Goal: Information Seeking & Learning: Get advice/opinions

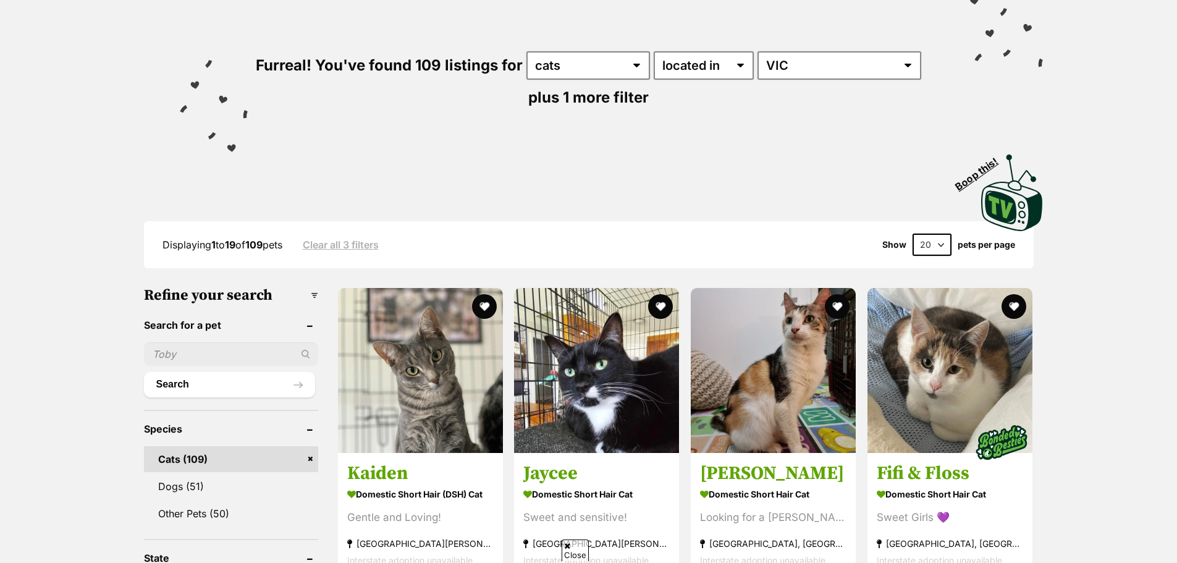
scroll to position [185, 0]
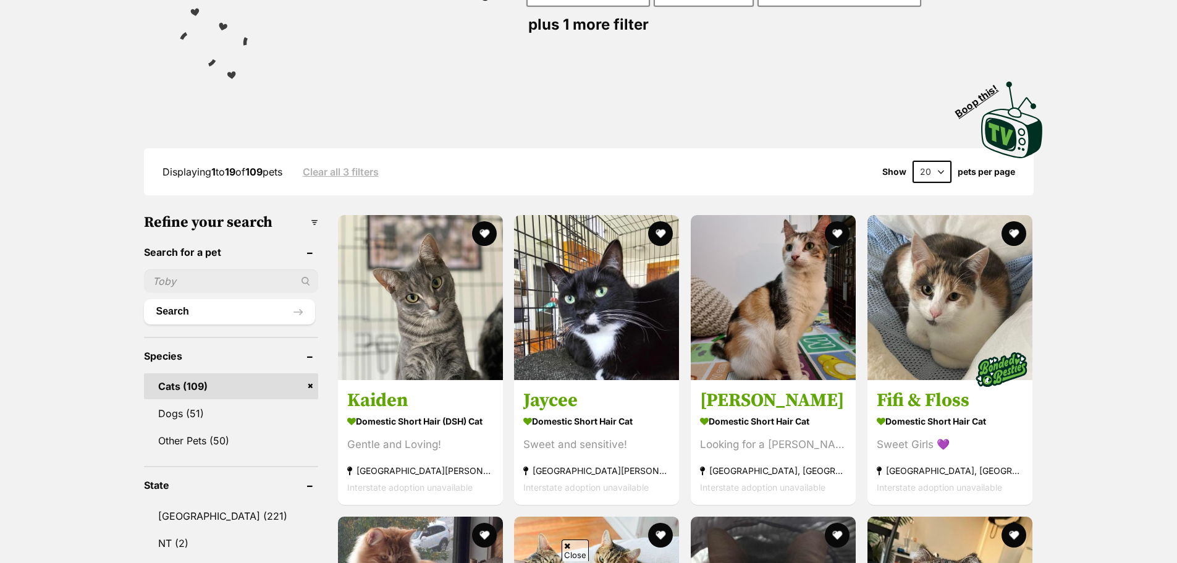
click at [203, 287] on input "text" at bounding box center [231, 280] width 174 height 23
type input "Basil"
click at [172, 307] on button "Search" at bounding box center [229, 311] width 171 height 25
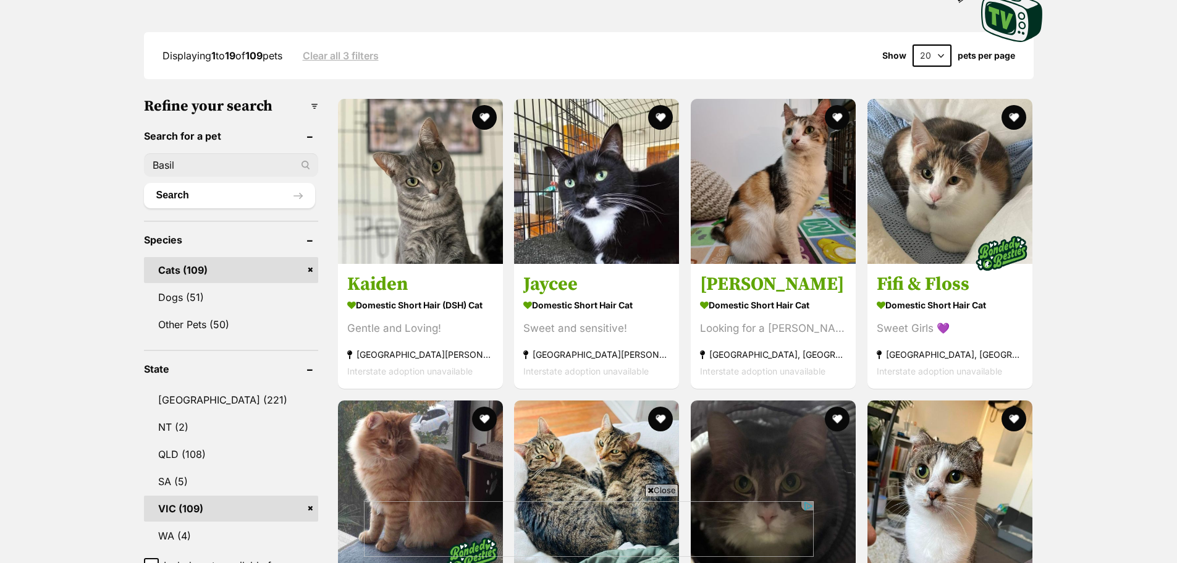
scroll to position [433, 0]
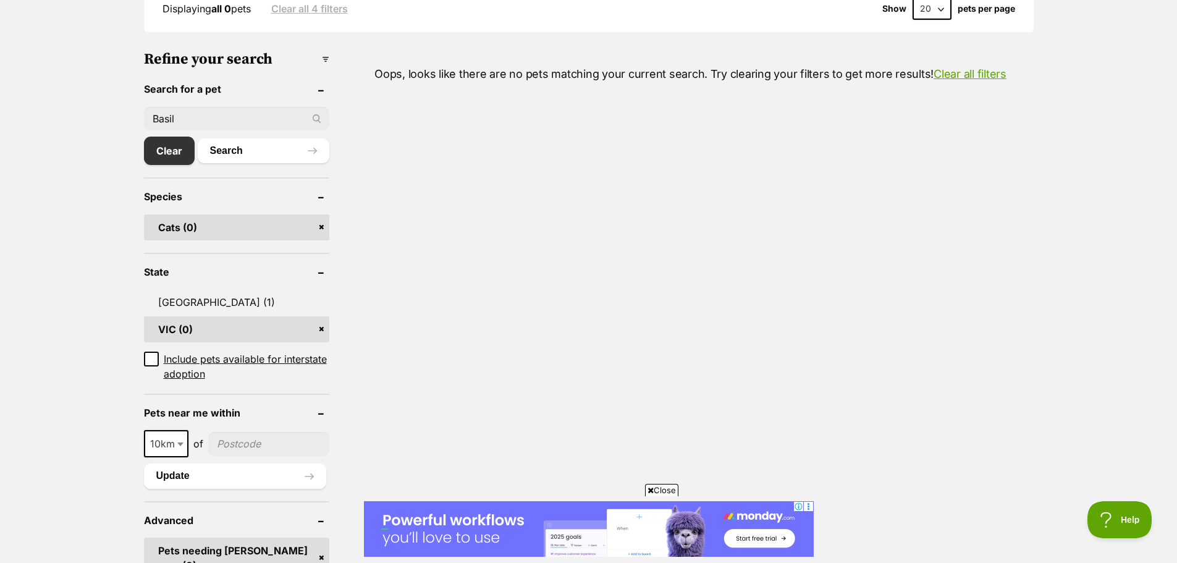
scroll to position [370, 0]
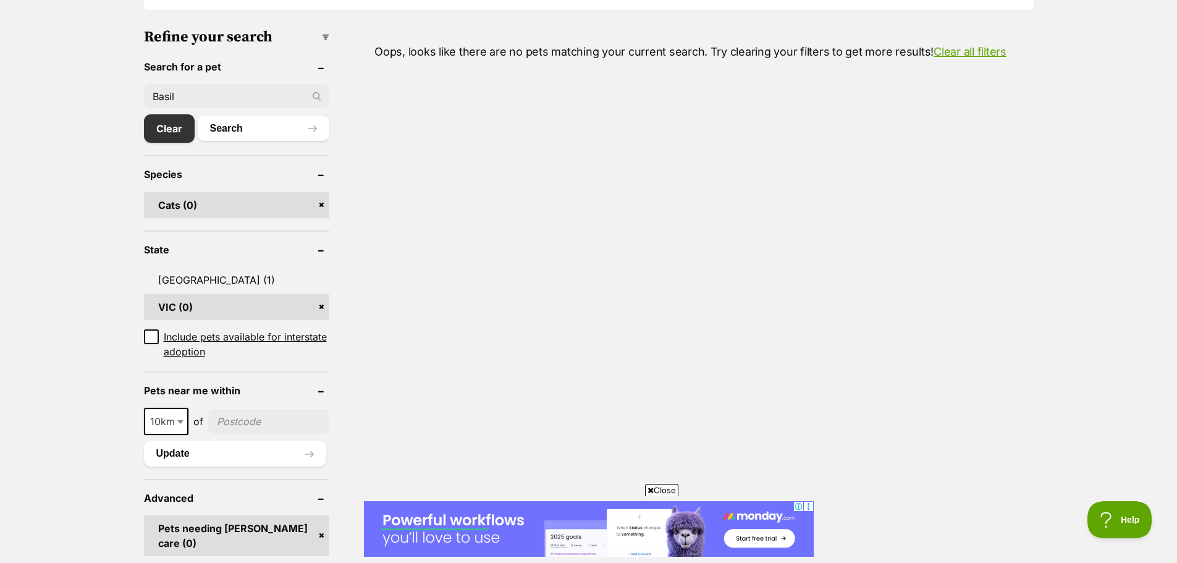
click at [307, 418] on input"] "postcode" at bounding box center [268, 421] width 121 height 23
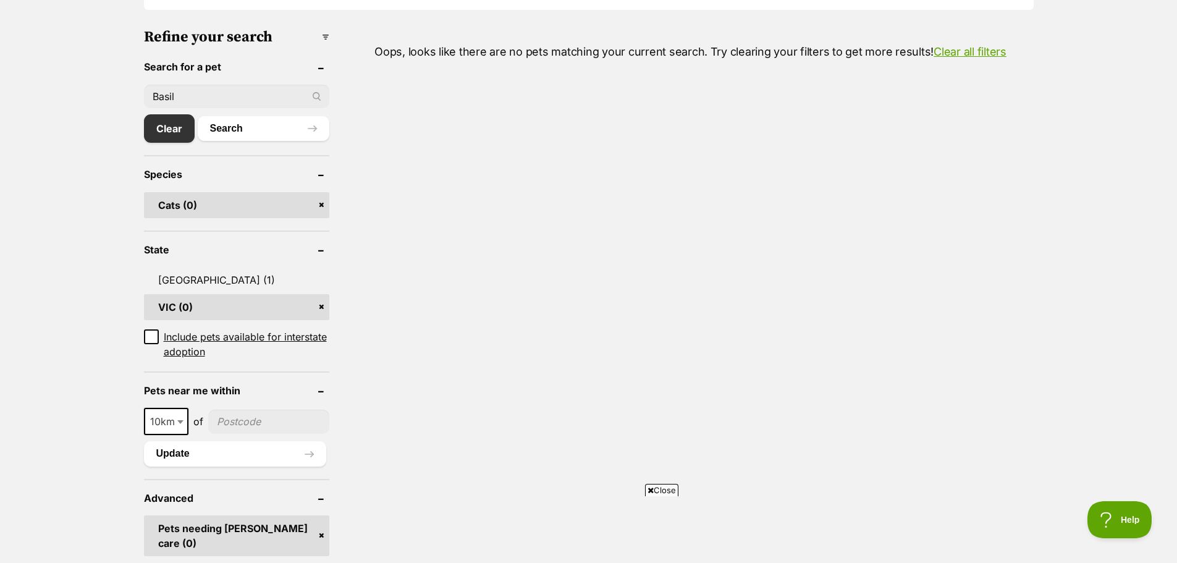
type input"] "3129"
click at [198, 116] on button "Search" at bounding box center [264, 128] width 132 height 25
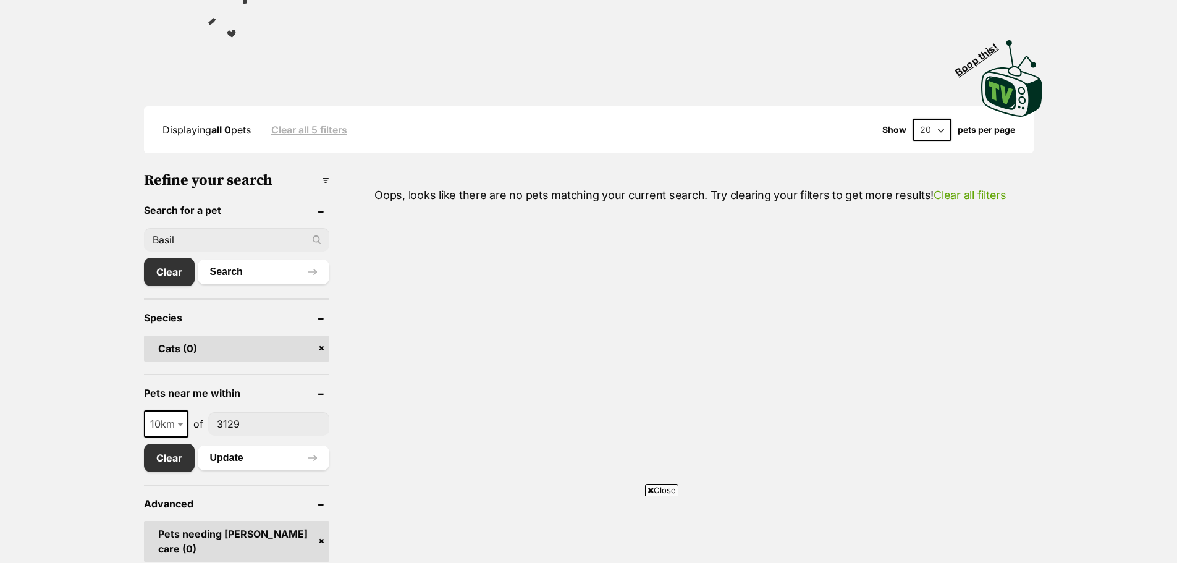
scroll to position [247, 0]
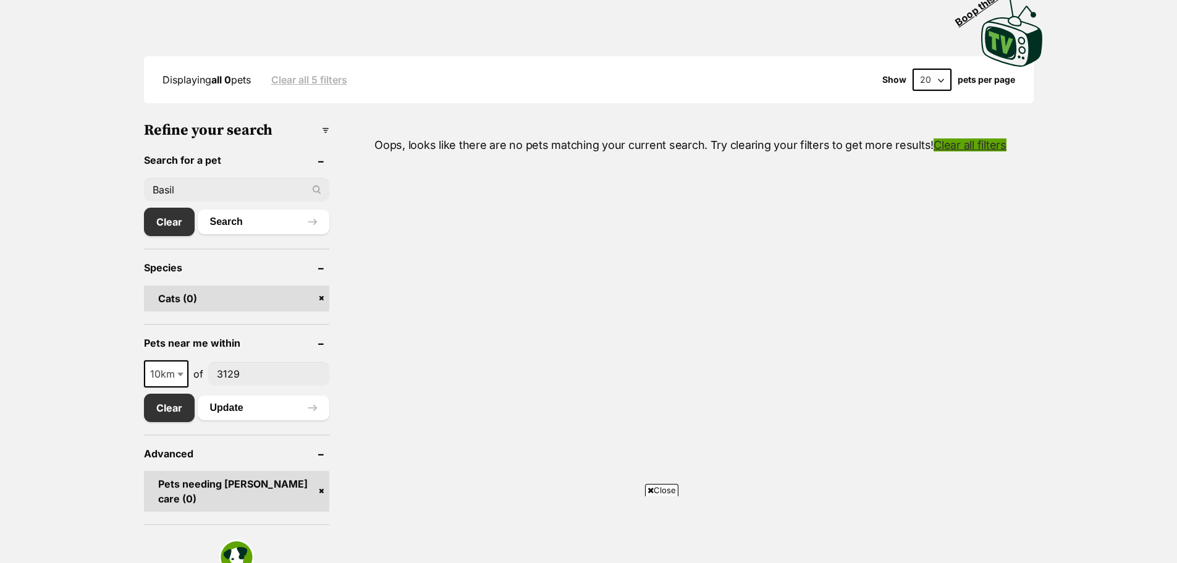
click at [964, 139] on link "Clear all filters" at bounding box center [970, 144] width 73 height 13
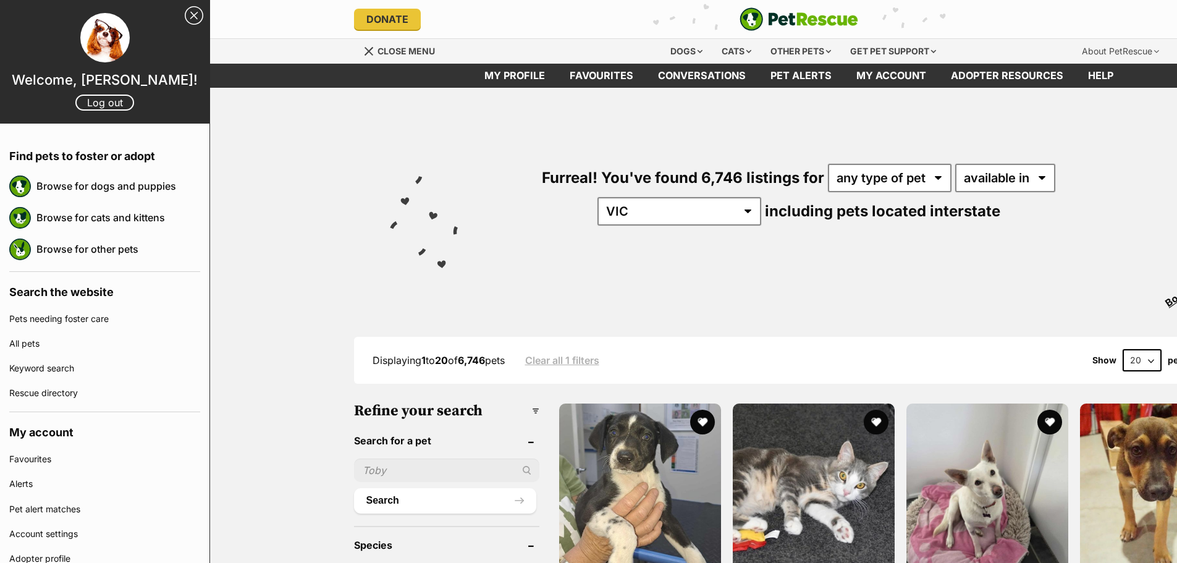
select select "VIC"
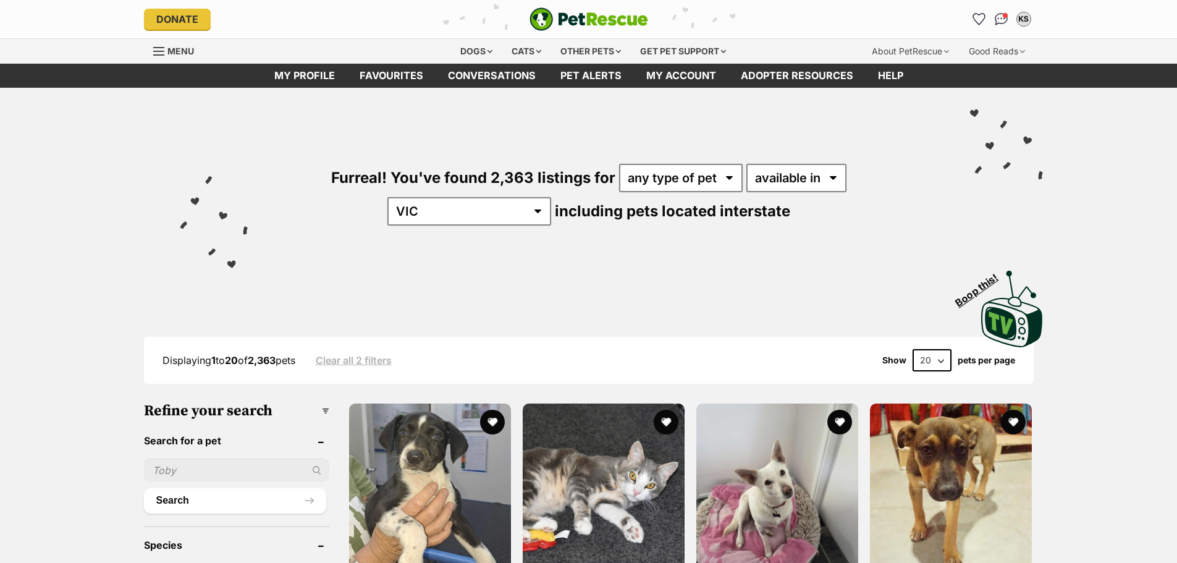
click at [162, 49] on div "Menu" at bounding box center [159, 51] width 12 height 10
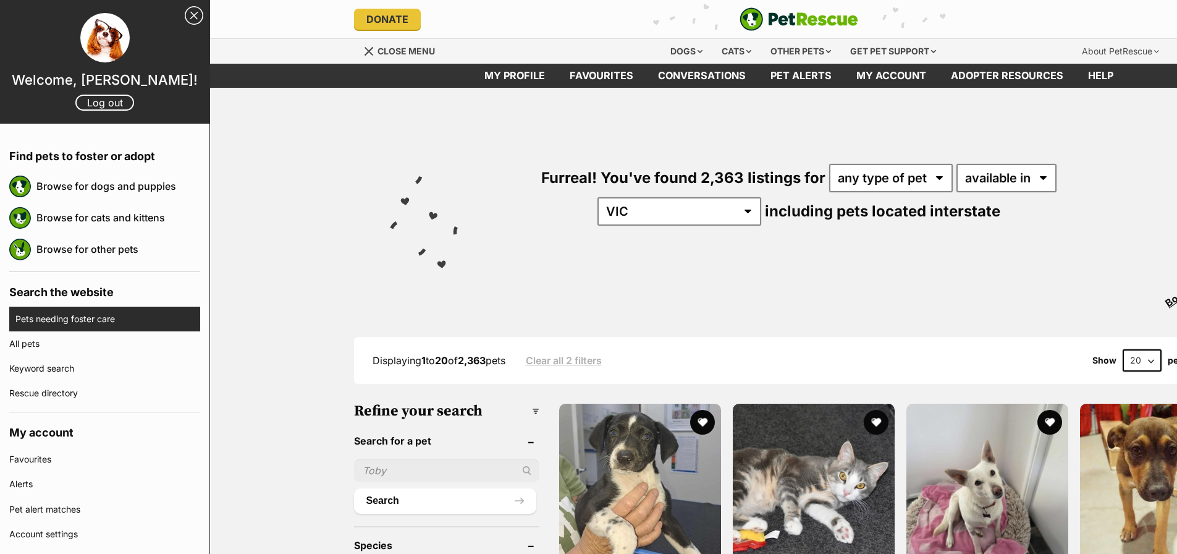
click at [103, 314] on link "Pets needing foster care" at bounding box center [107, 319] width 185 height 25
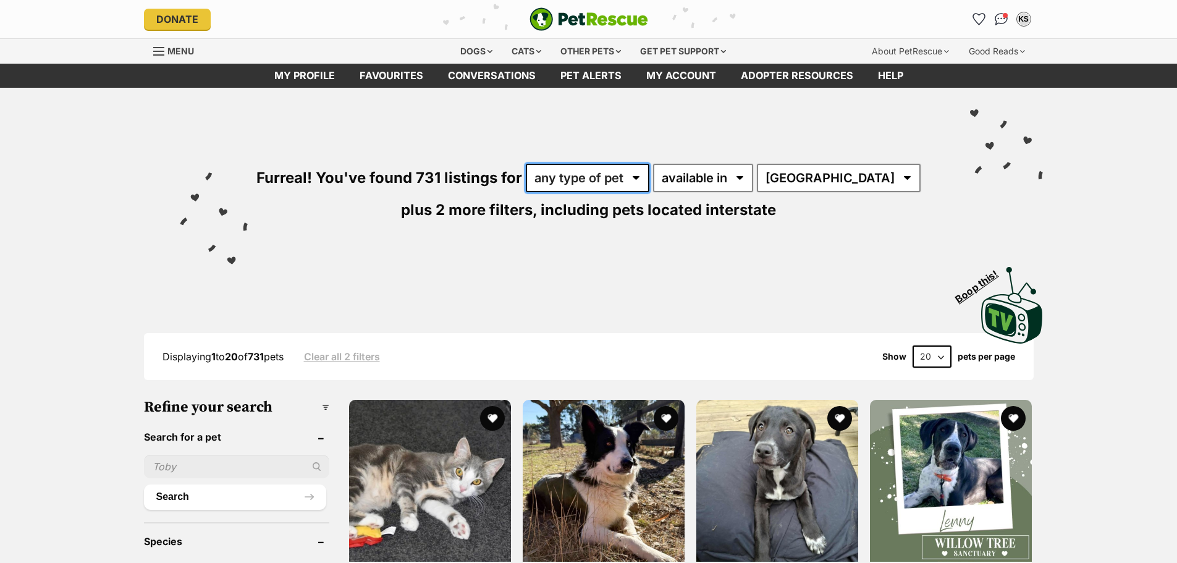
click at [645, 177] on select "any type of pet cats dogs other pets" at bounding box center [588, 178] width 124 height 28
select select "Cats"
click at [537, 164] on select "any type of pet cats dogs other pets" at bounding box center [588, 178] width 124 height 28
click at [842, 176] on select "Australia ACT NSW NT QLD SA TAS VIC WA" at bounding box center [839, 178] width 164 height 28
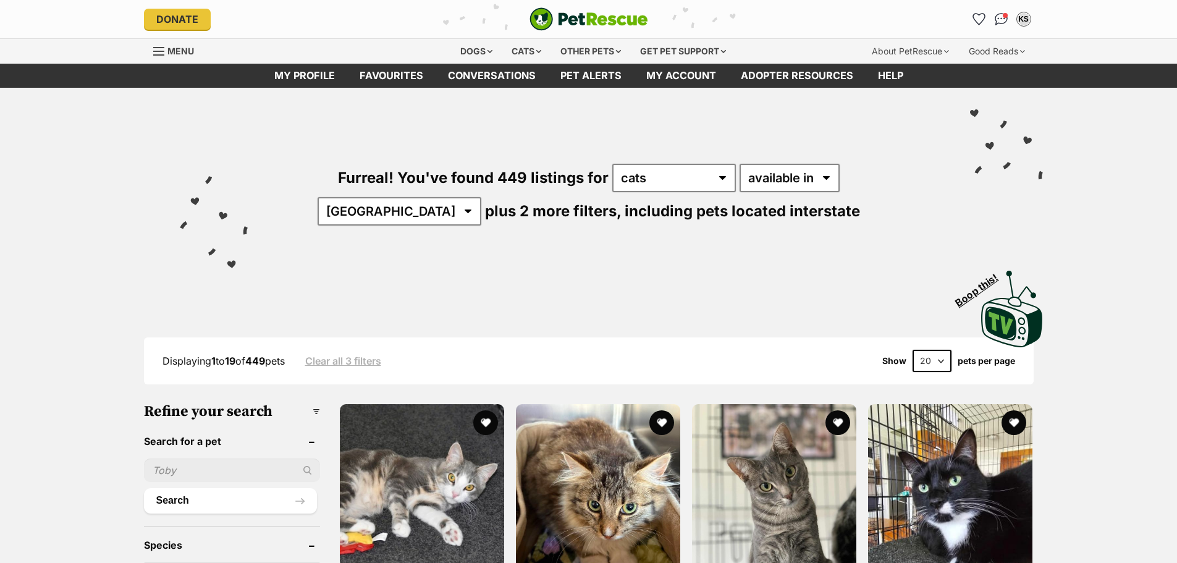
select select "VIC"
click at [481, 197] on select "Australia ACT NSW NT QLD SA TAS VIC WA" at bounding box center [400, 211] width 164 height 28
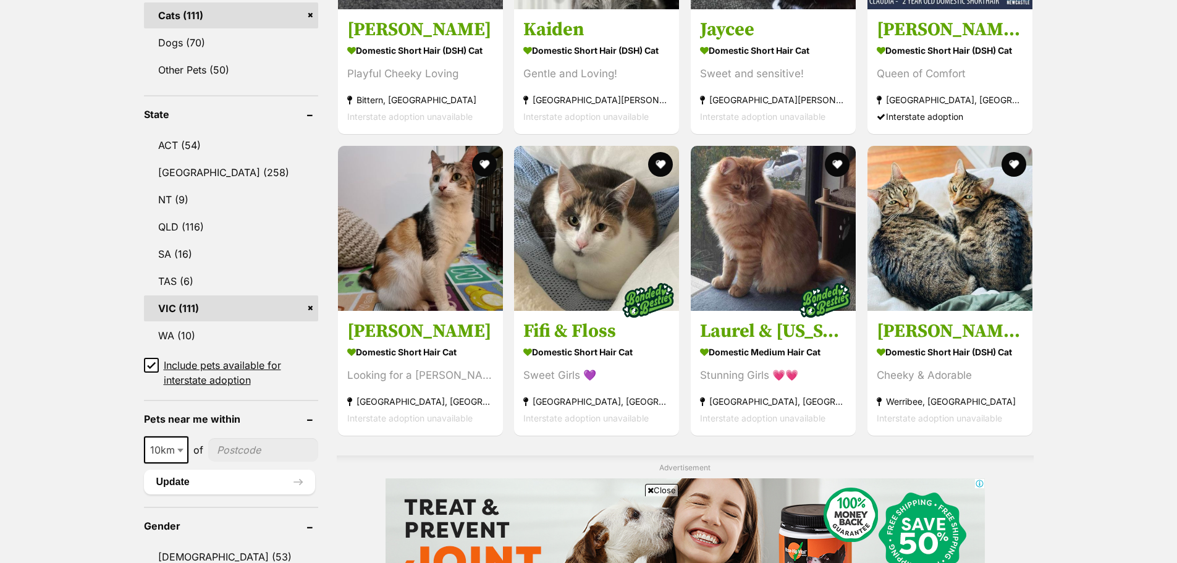
click at [155, 367] on icon at bounding box center [151, 365] width 9 height 9
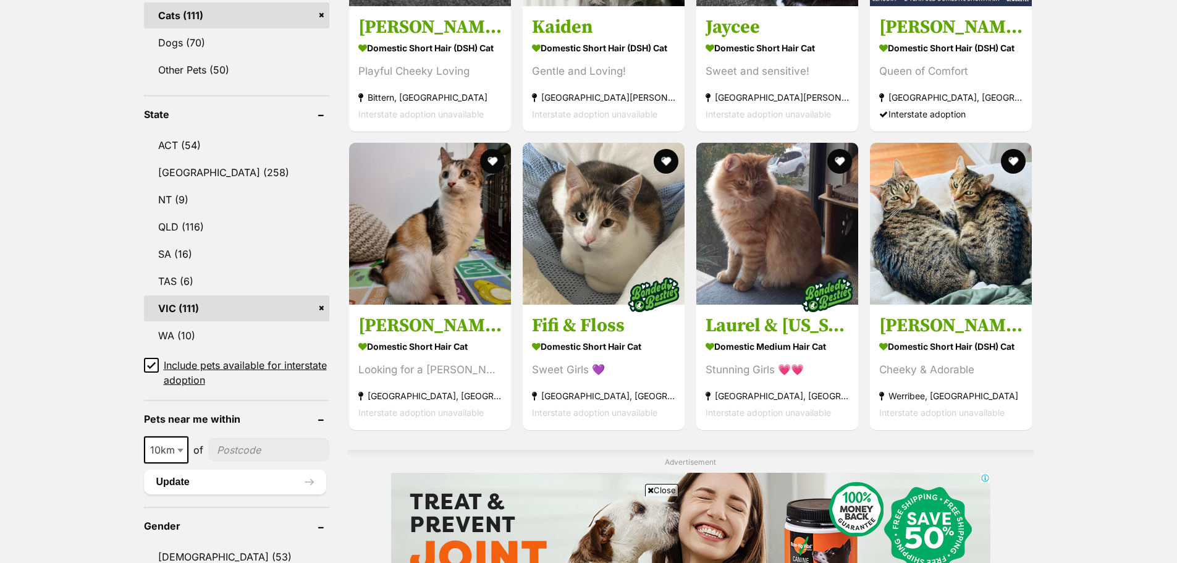
click at [223, 450] on input"] "postcode" at bounding box center [268, 449] width 121 height 23
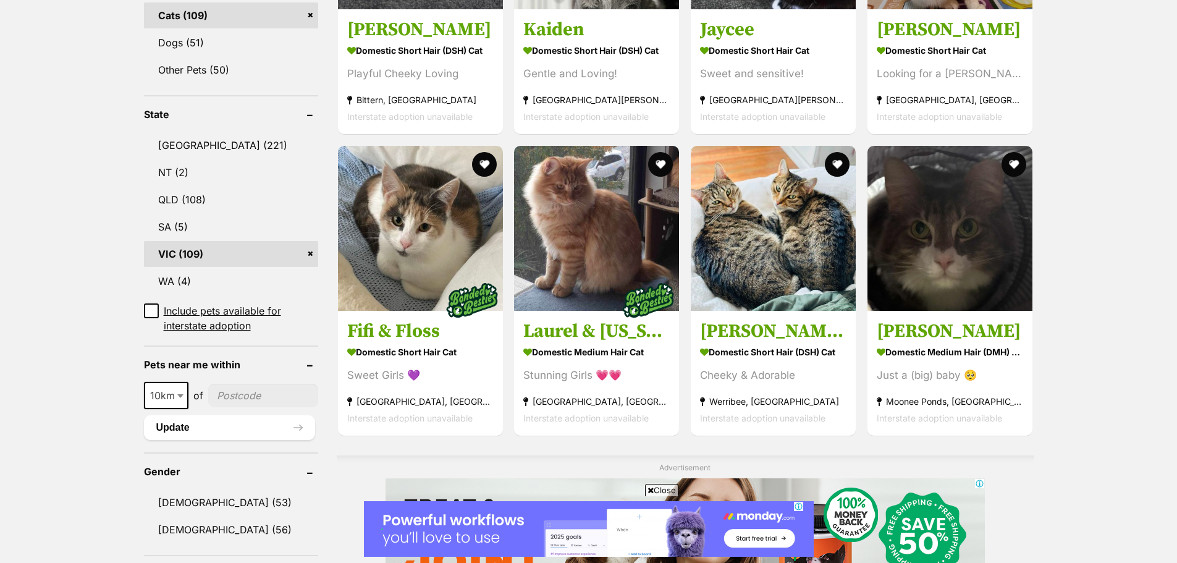
click at [239, 395] on input"] "postcode" at bounding box center [263, 395] width 110 height 23
type input"] "3129"
click at [169, 428] on button "Update" at bounding box center [229, 427] width 171 height 25
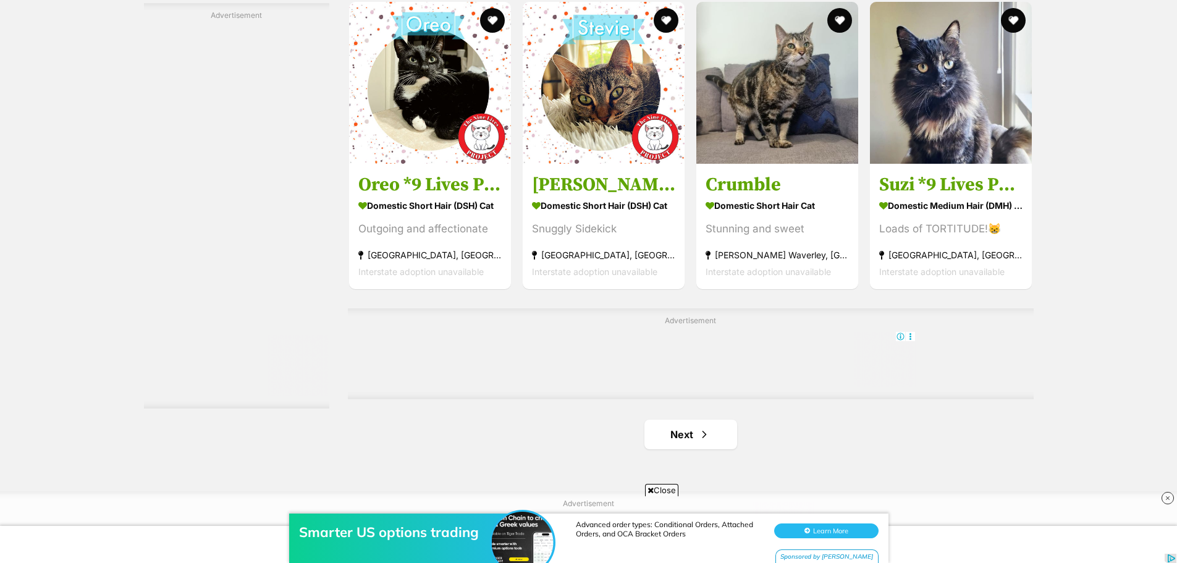
scroll to position [1916, 0]
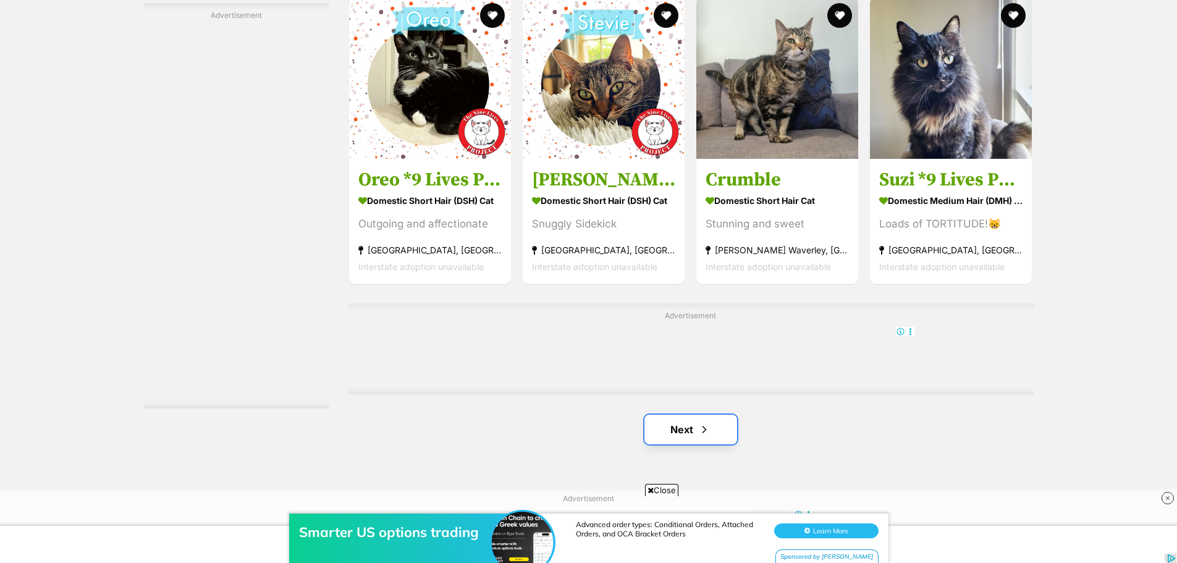
click at [691, 431] on link "Next" at bounding box center [691, 430] width 93 height 30
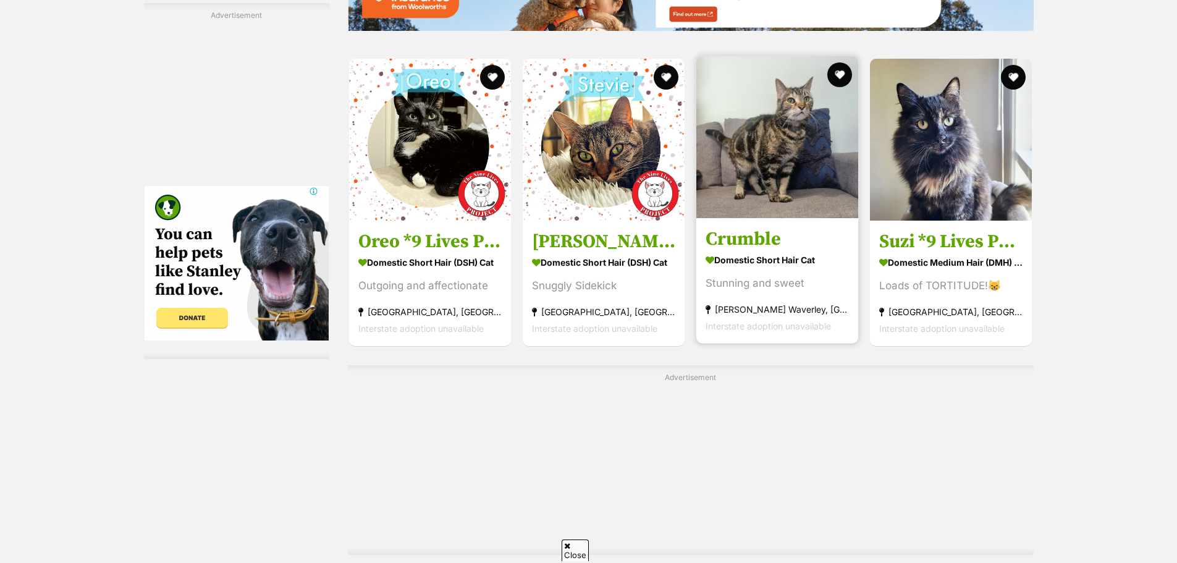
click at [760, 238] on h3 "Crumble" at bounding box center [777, 238] width 143 height 23
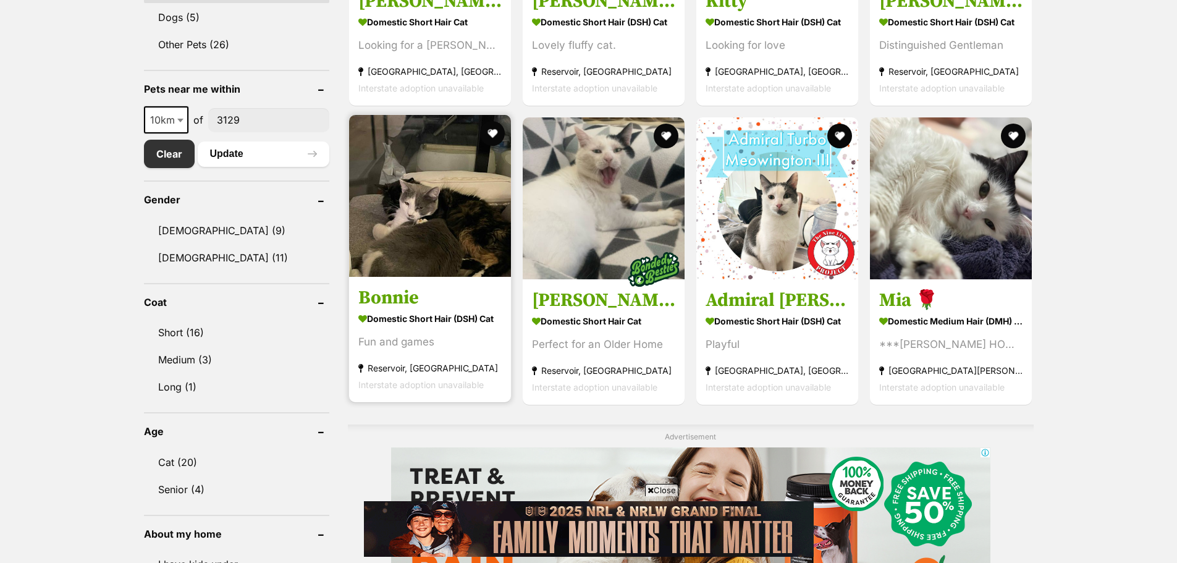
click at [423, 224] on img at bounding box center [430, 196] width 162 height 162
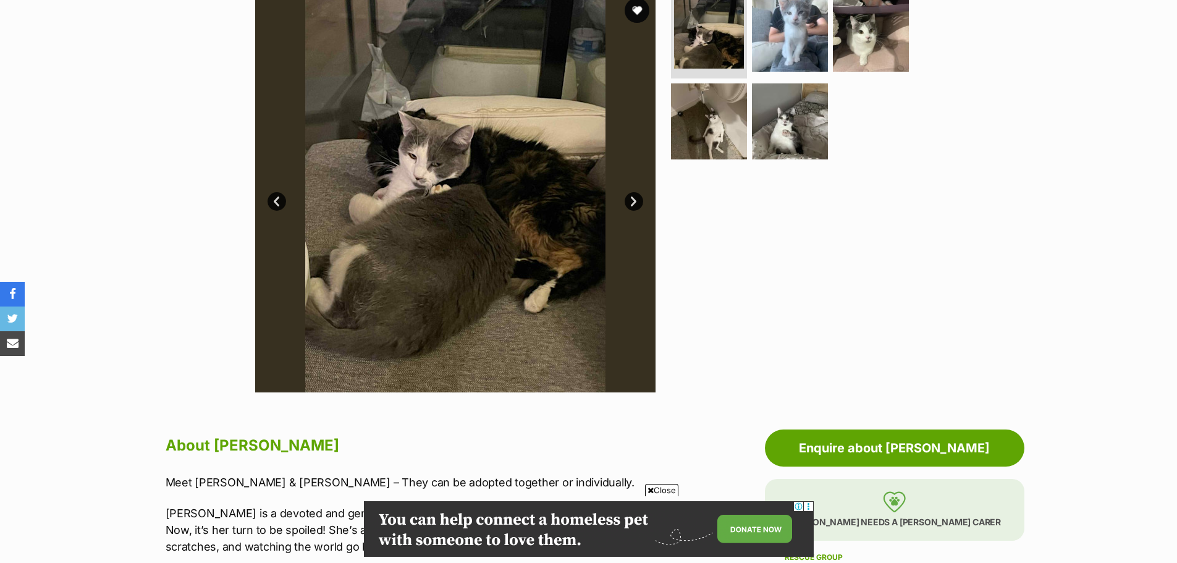
scroll to position [185, 0]
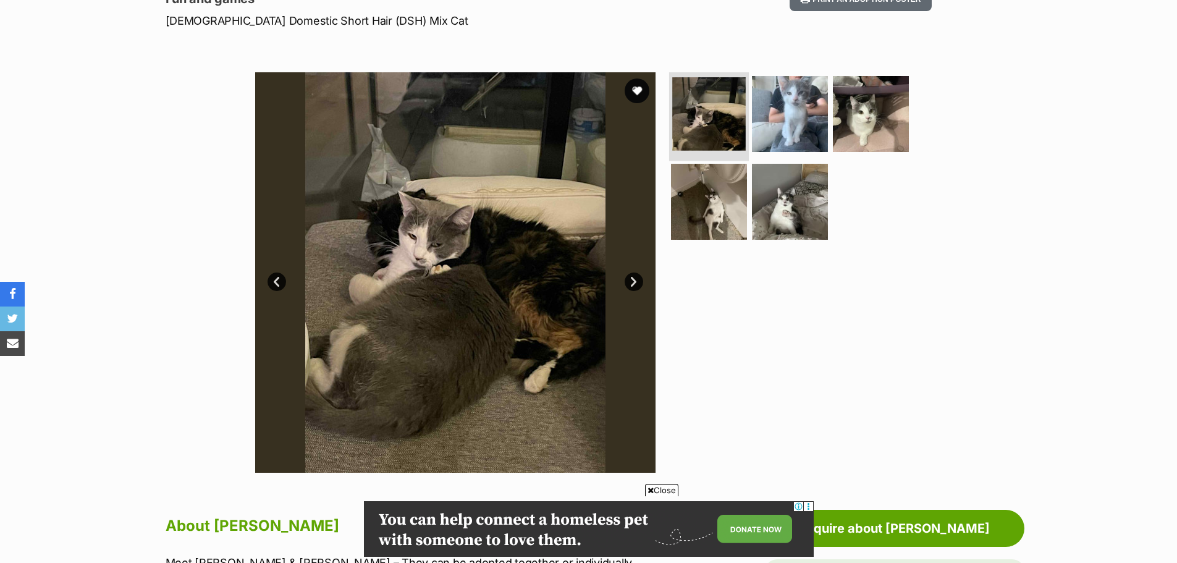
click at [695, 103] on img at bounding box center [709, 114] width 74 height 74
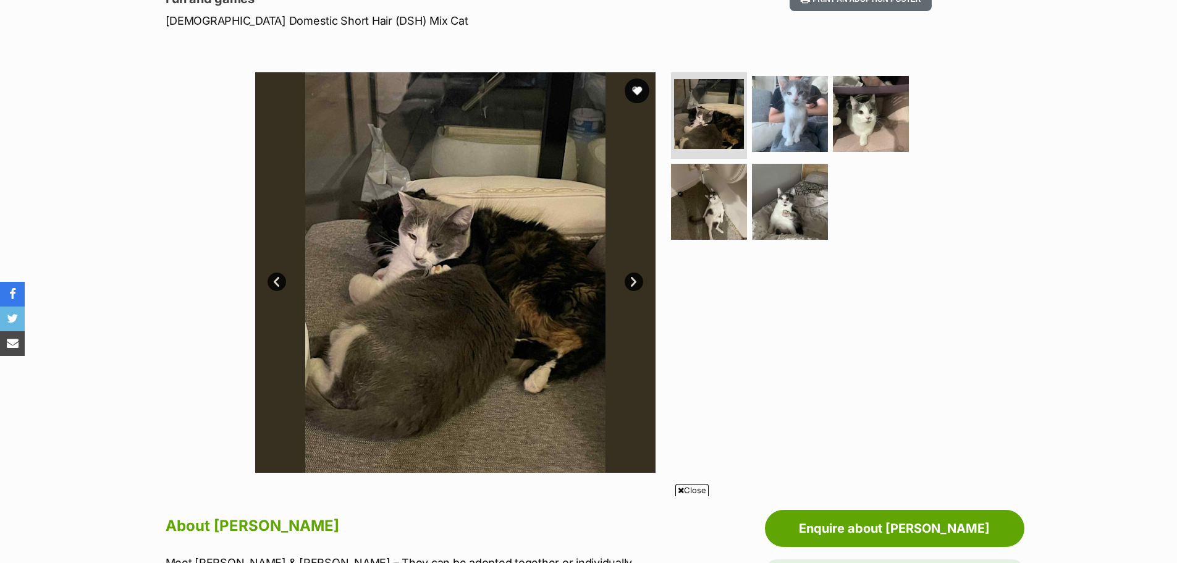
click at [637, 278] on link "Next" at bounding box center [634, 282] width 19 height 19
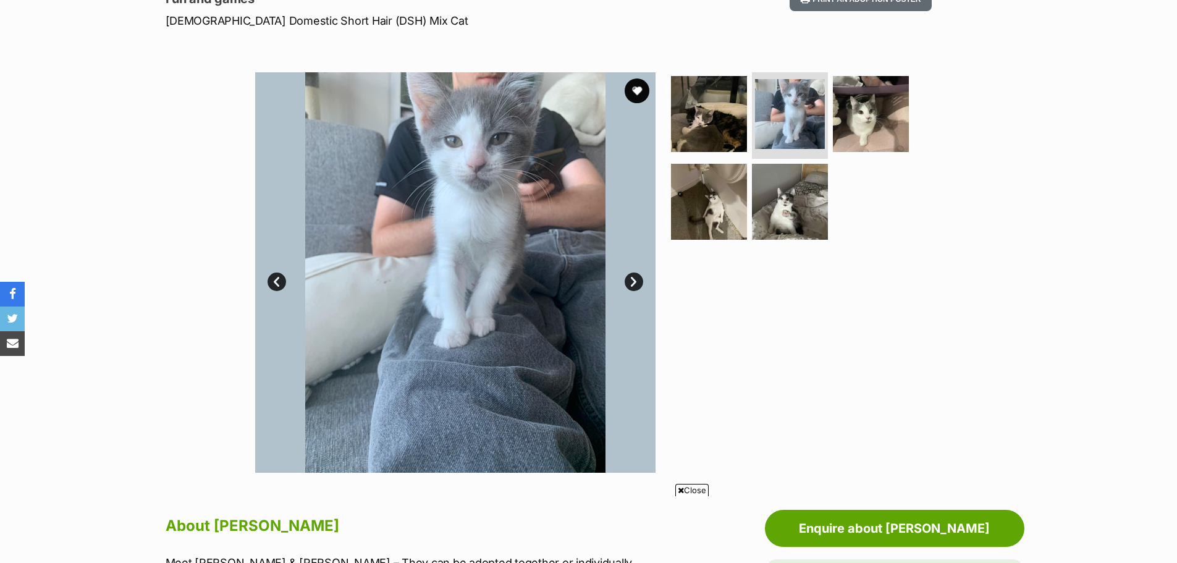
scroll to position [0, 0]
click at [637, 278] on link "Next" at bounding box center [634, 282] width 19 height 19
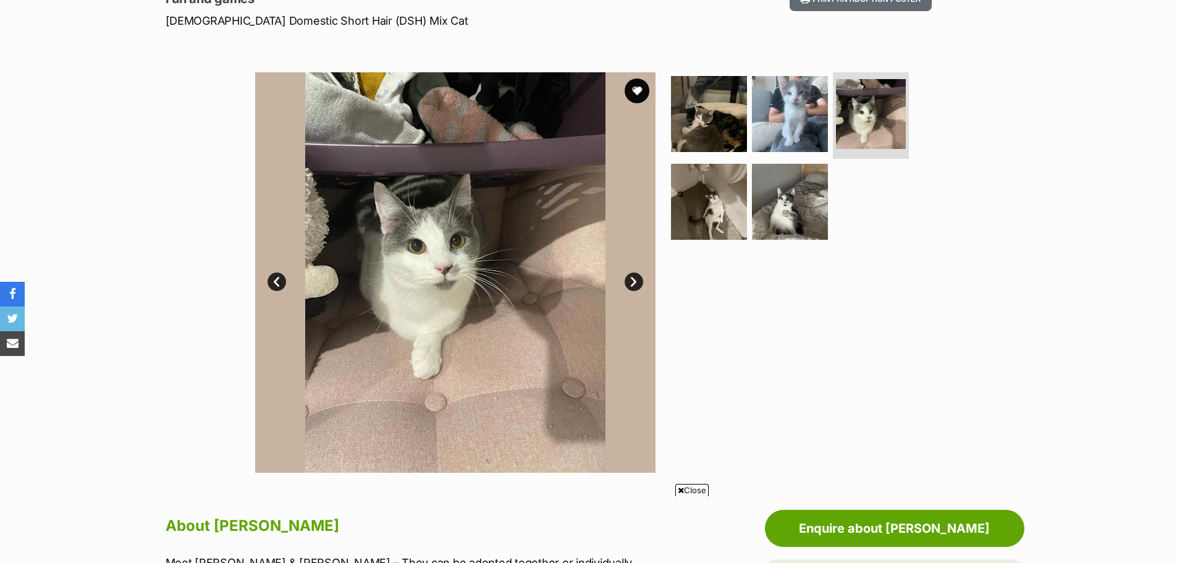
click at [637, 278] on link "Next" at bounding box center [634, 282] width 19 height 19
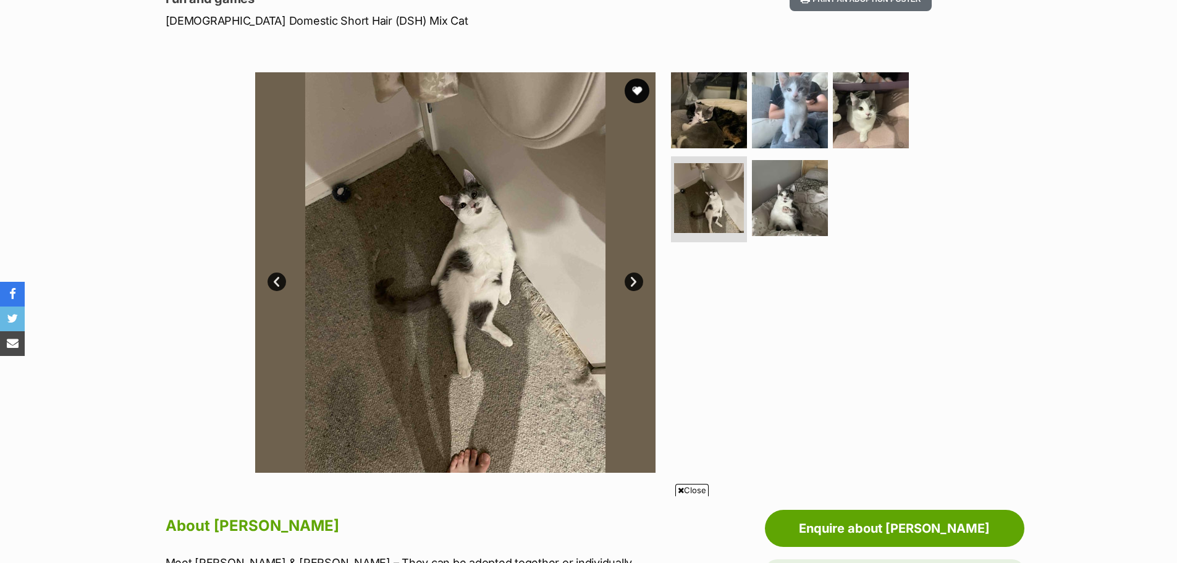
click at [638, 277] on link "Next" at bounding box center [634, 282] width 19 height 19
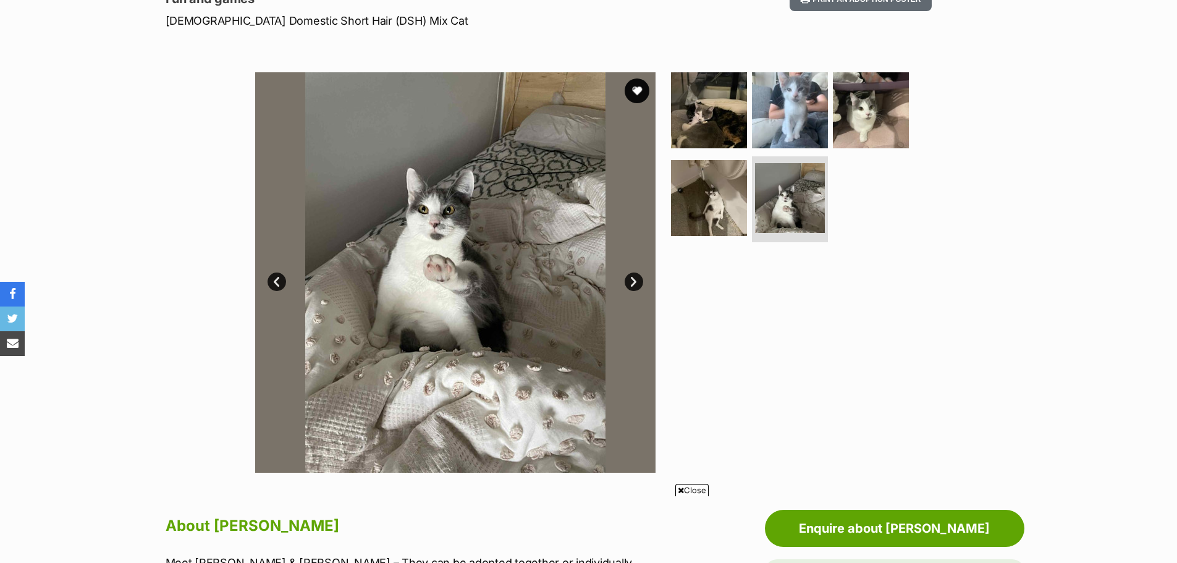
click at [638, 277] on link "Next" at bounding box center [634, 282] width 19 height 19
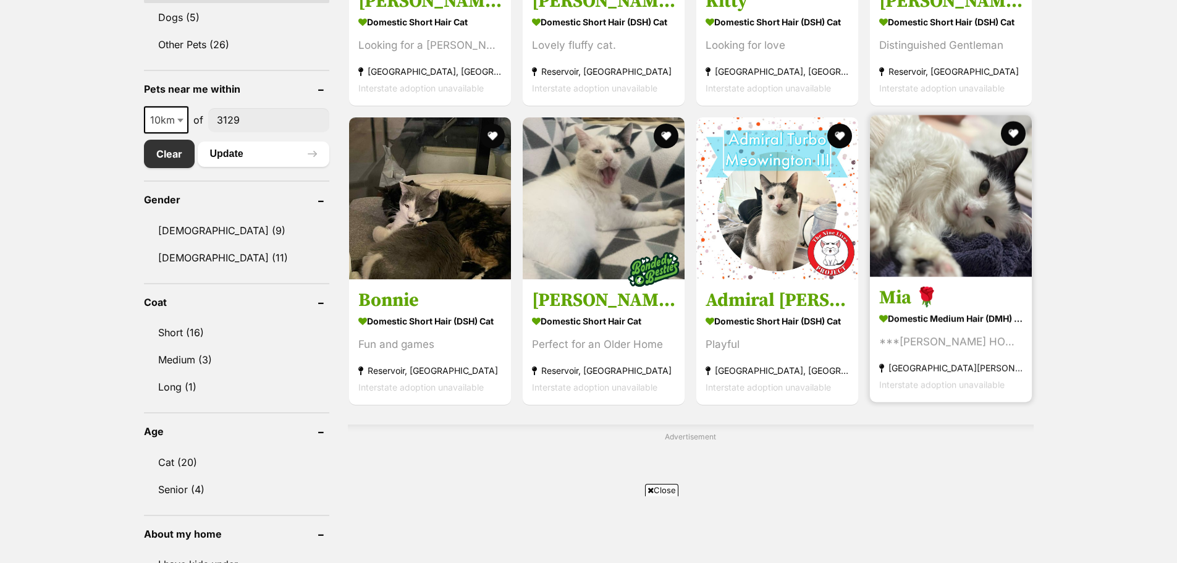
click at [914, 321] on strong "Domestic Medium Hair (DMH) Cat" at bounding box center [951, 319] width 143 height 18
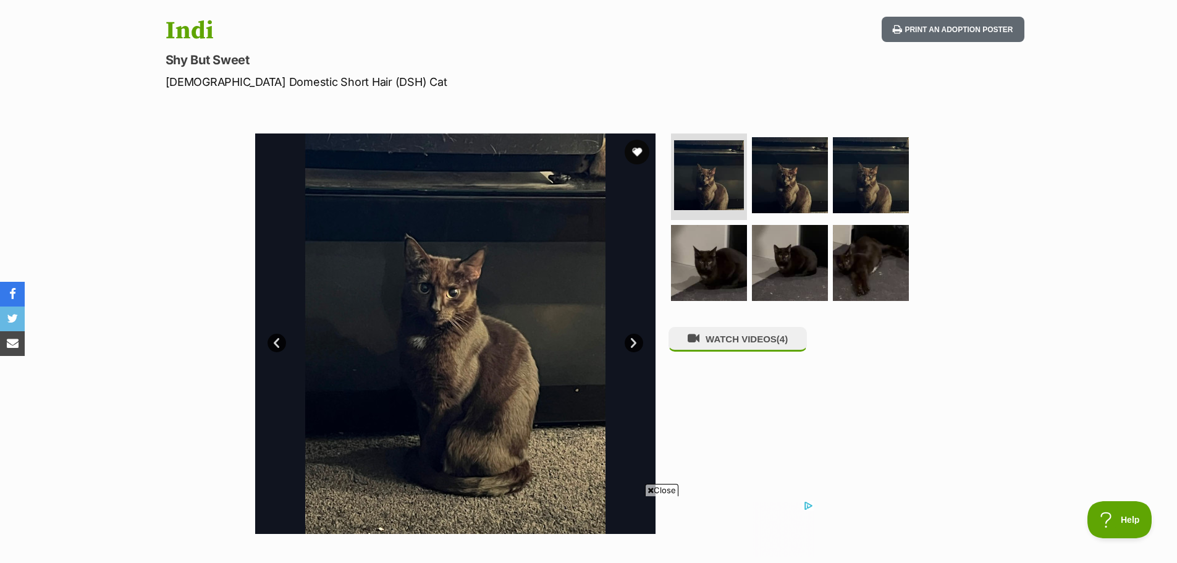
click at [635, 344] on link "Next" at bounding box center [634, 343] width 19 height 19
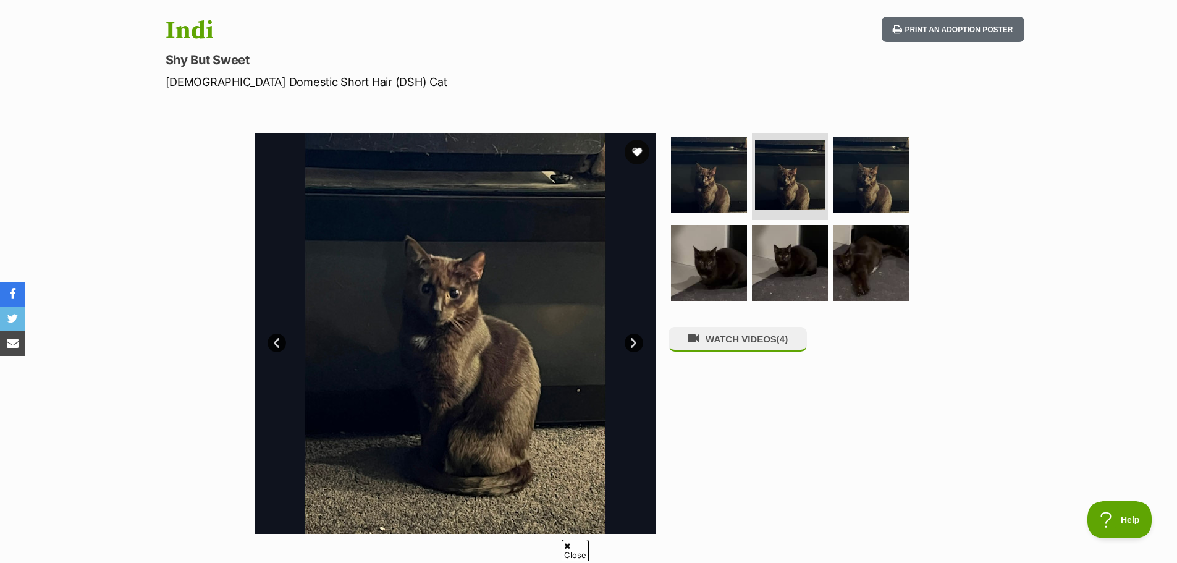
click at [633, 344] on link "Next" at bounding box center [634, 343] width 19 height 19
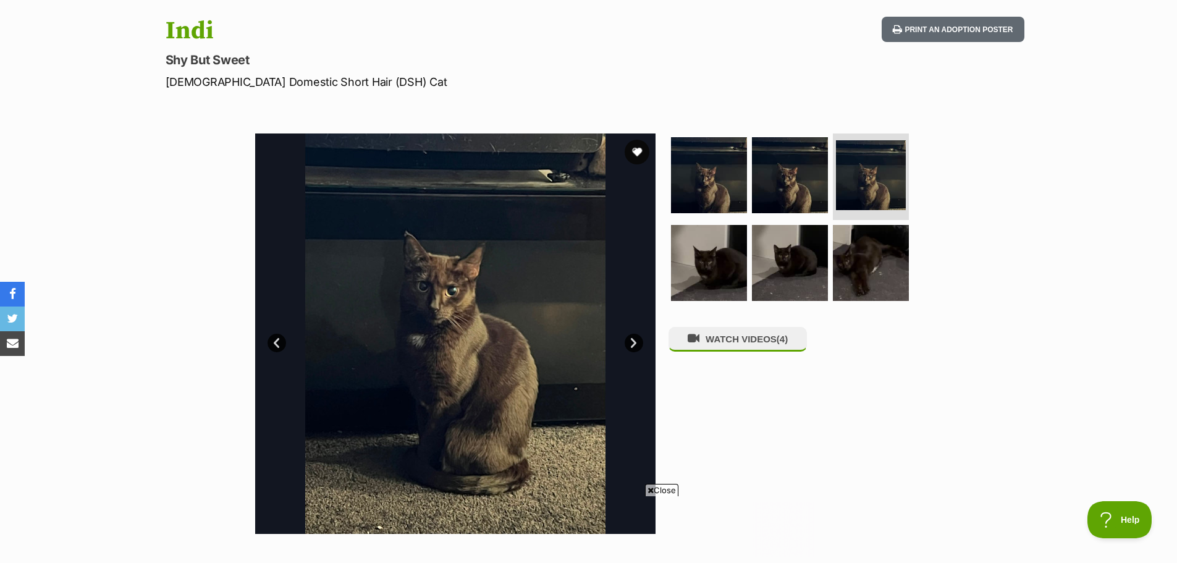
click at [632, 344] on link "Next" at bounding box center [634, 343] width 19 height 19
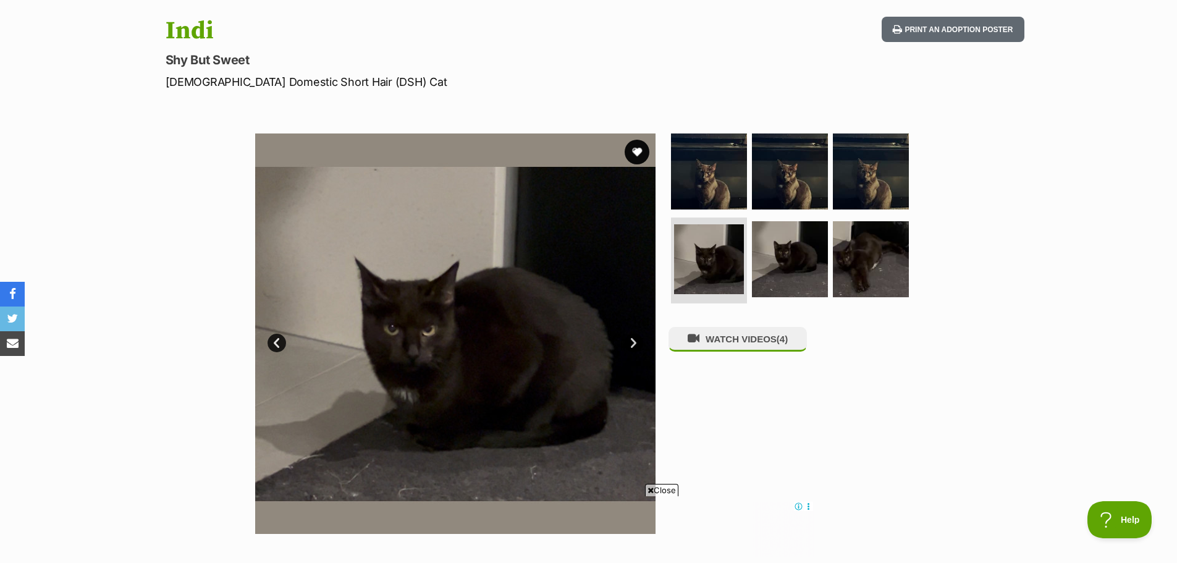
click at [634, 344] on link "Next" at bounding box center [634, 343] width 19 height 19
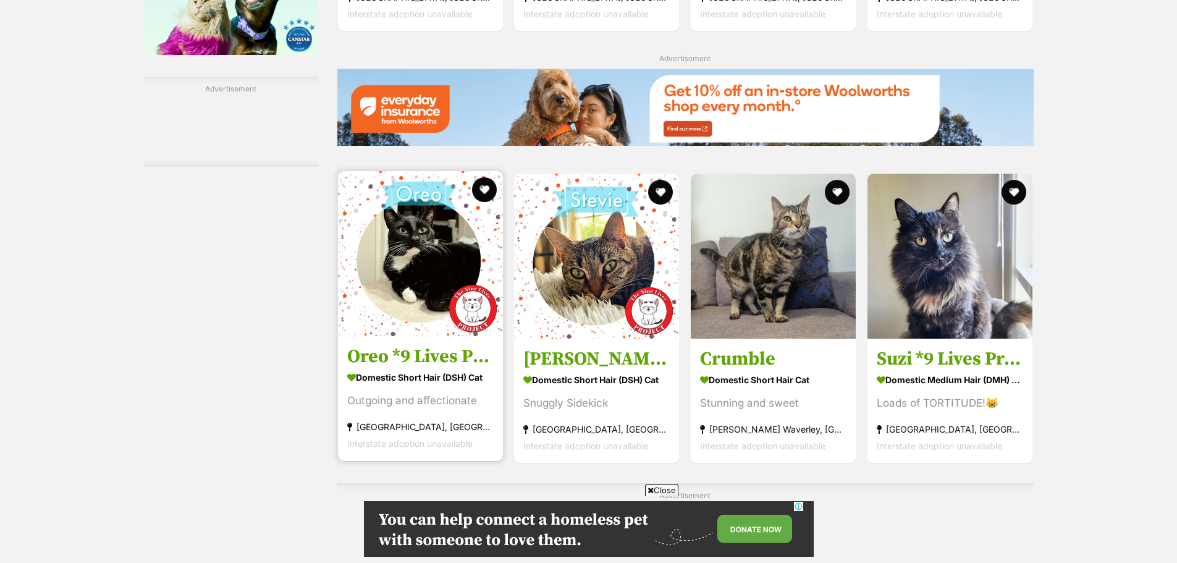
click at [422, 261] on img at bounding box center [420, 253] width 165 height 165
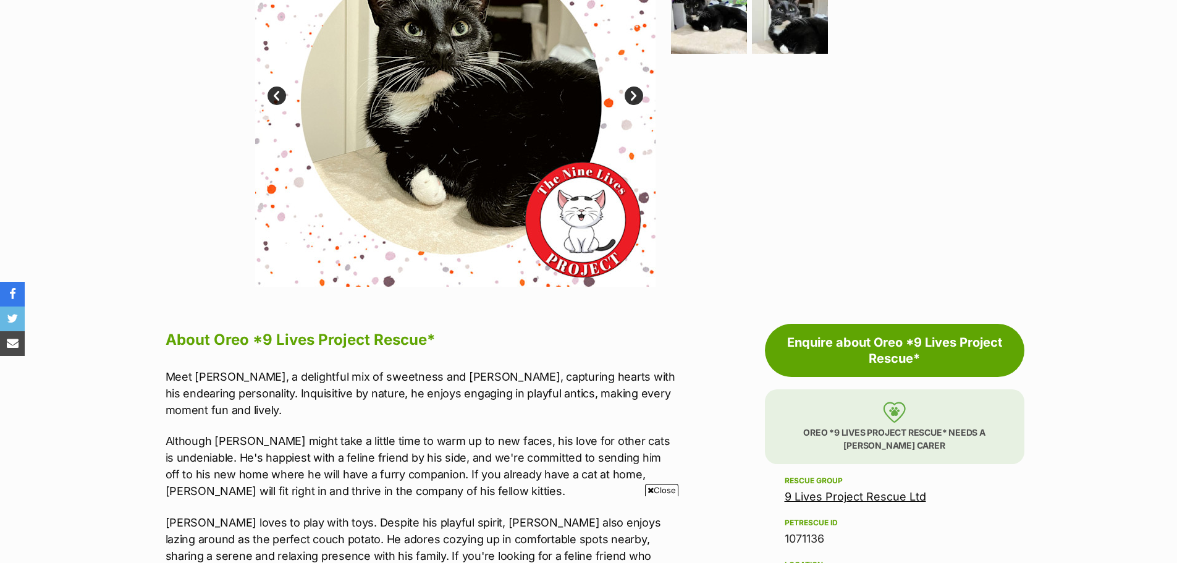
scroll to position [124, 0]
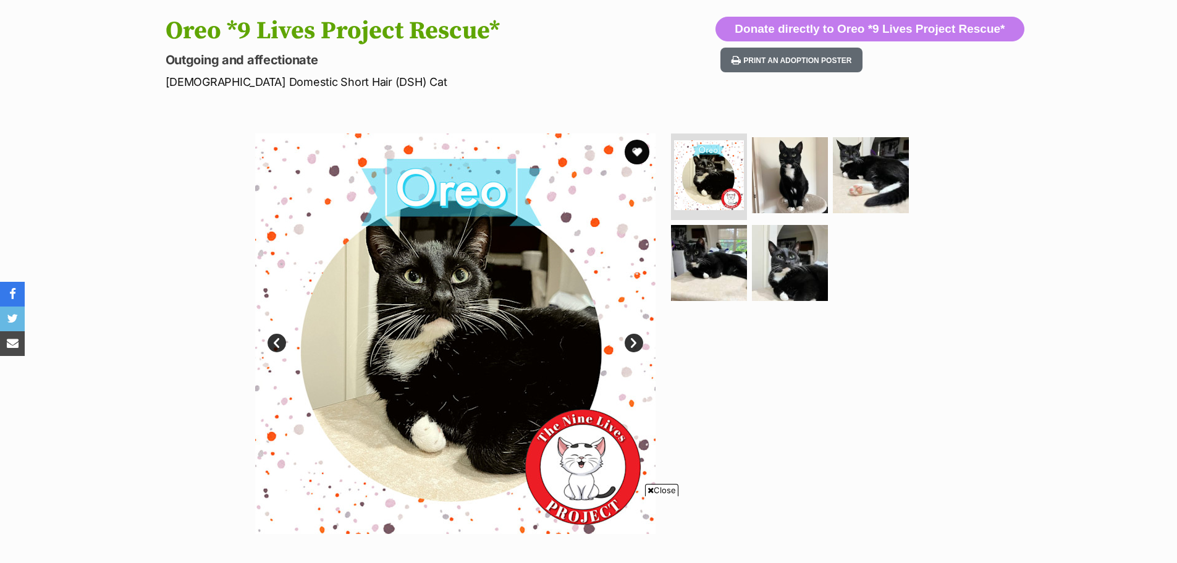
click at [637, 342] on link "Next" at bounding box center [634, 343] width 19 height 19
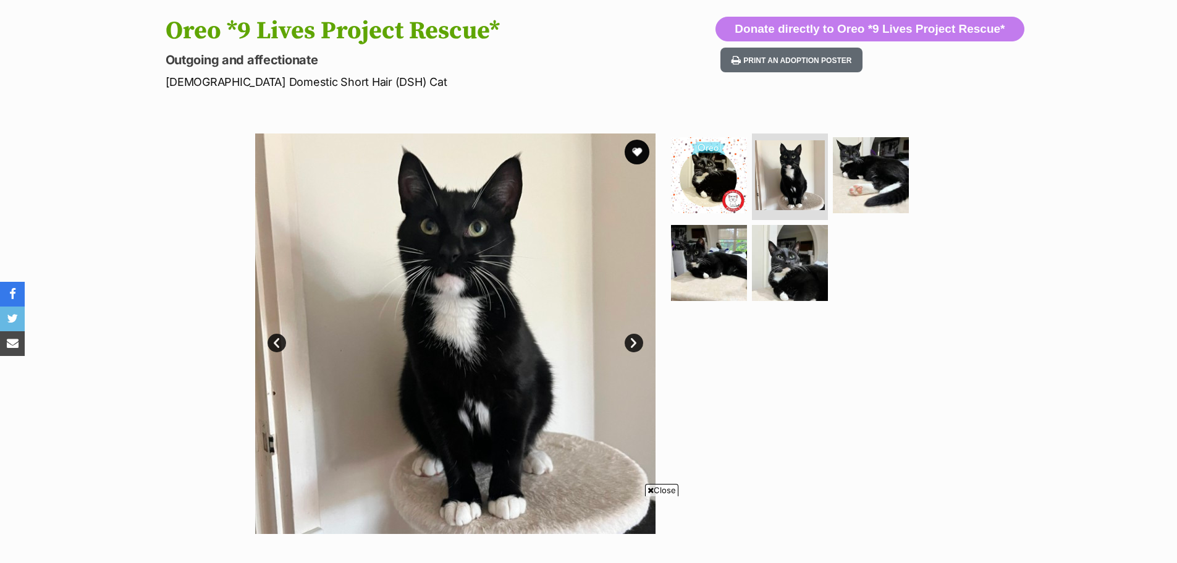
click at [637, 342] on link "Next" at bounding box center [634, 343] width 19 height 19
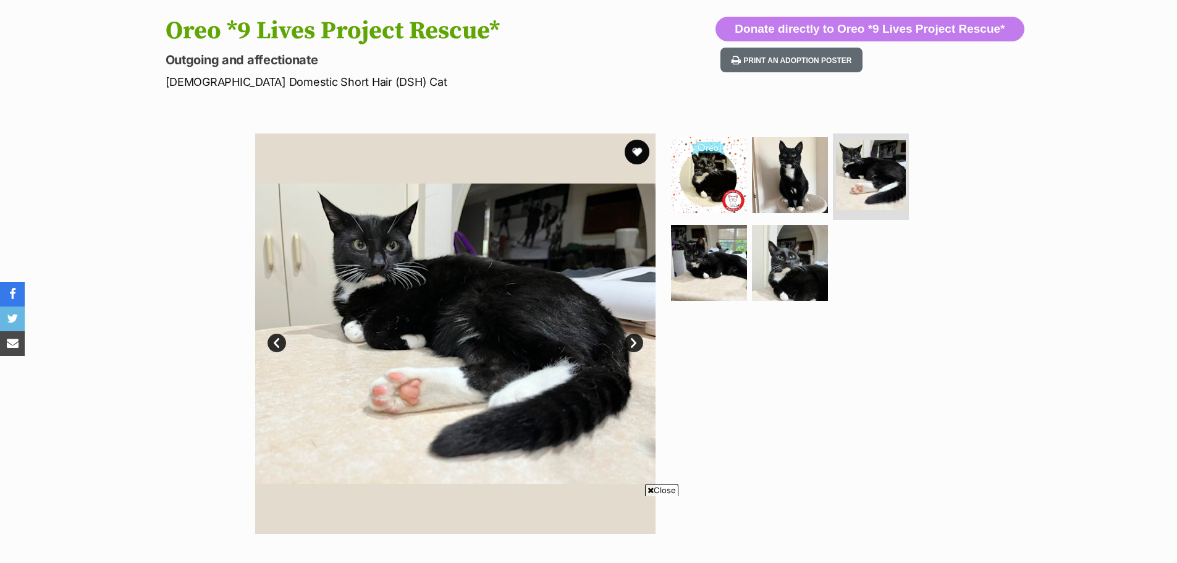
click at [637, 342] on link "Next" at bounding box center [634, 343] width 19 height 19
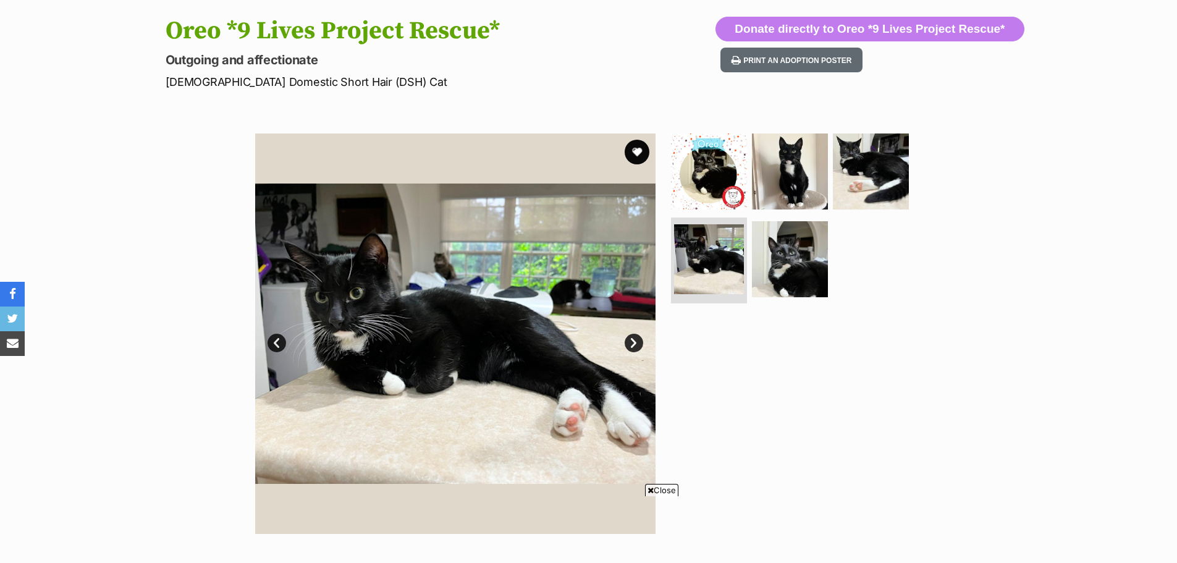
click at [637, 342] on link "Next" at bounding box center [634, 343] width 19 height 19
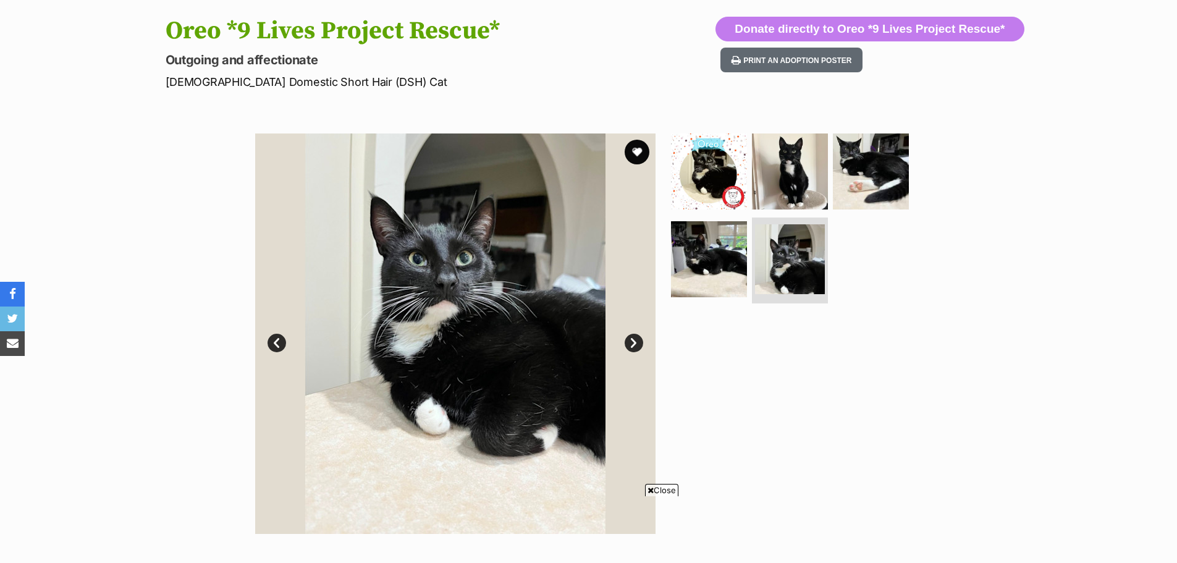
click at [637, 342] on link "Next" at bounding box center [634, 343] width 19 height 19
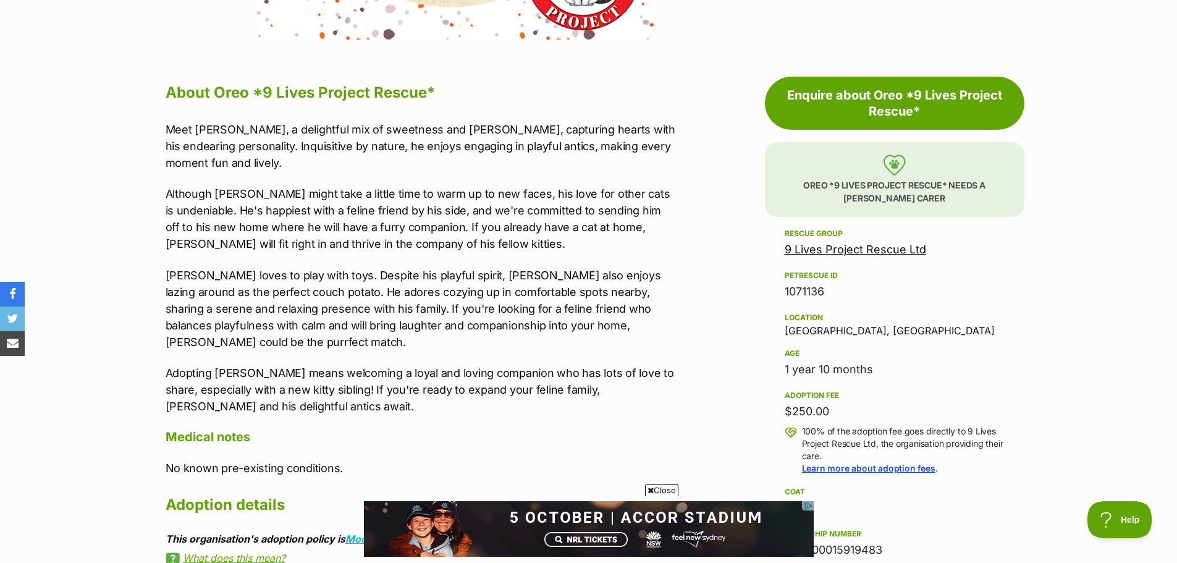
scroll to position [0, 0]
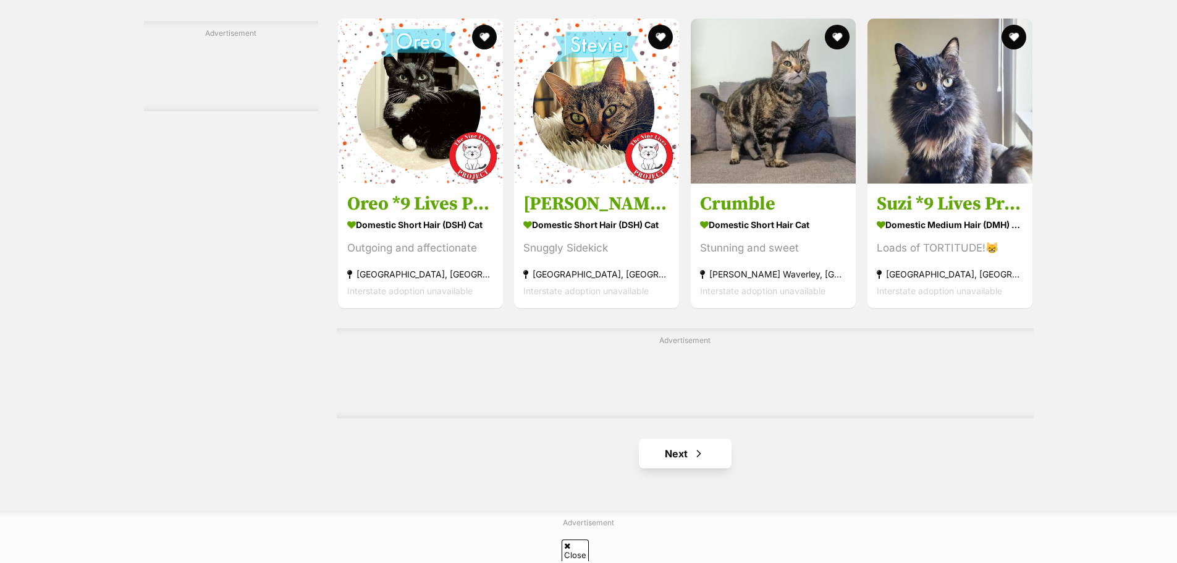
scroll to position [2008, 0]
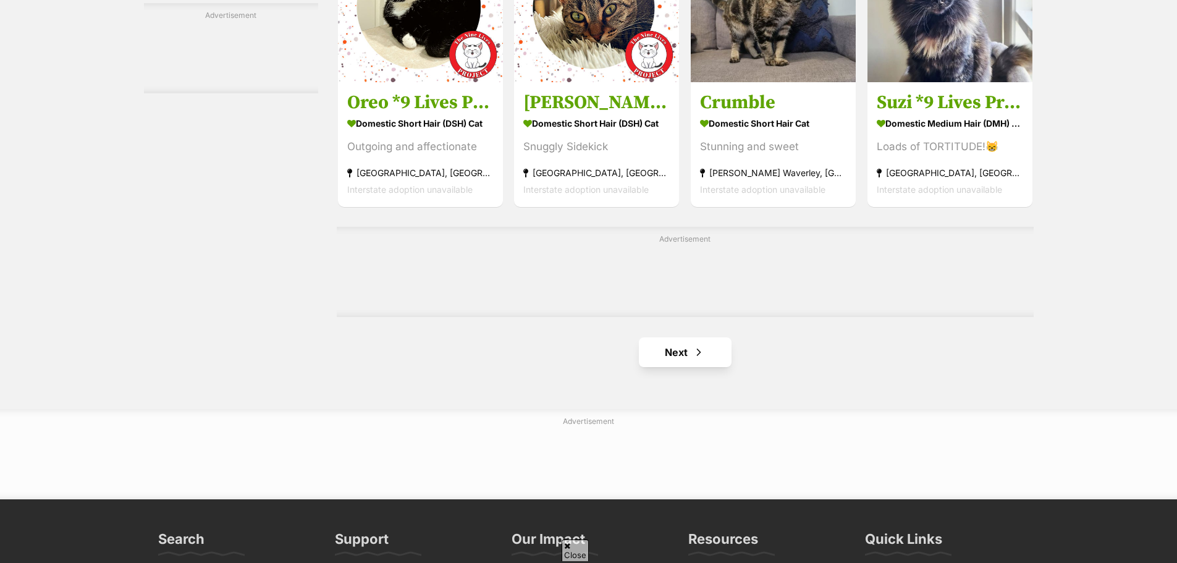
click at [687, 249] on div "Advertisement" at bounding box center [685, 272] width 697 height 90
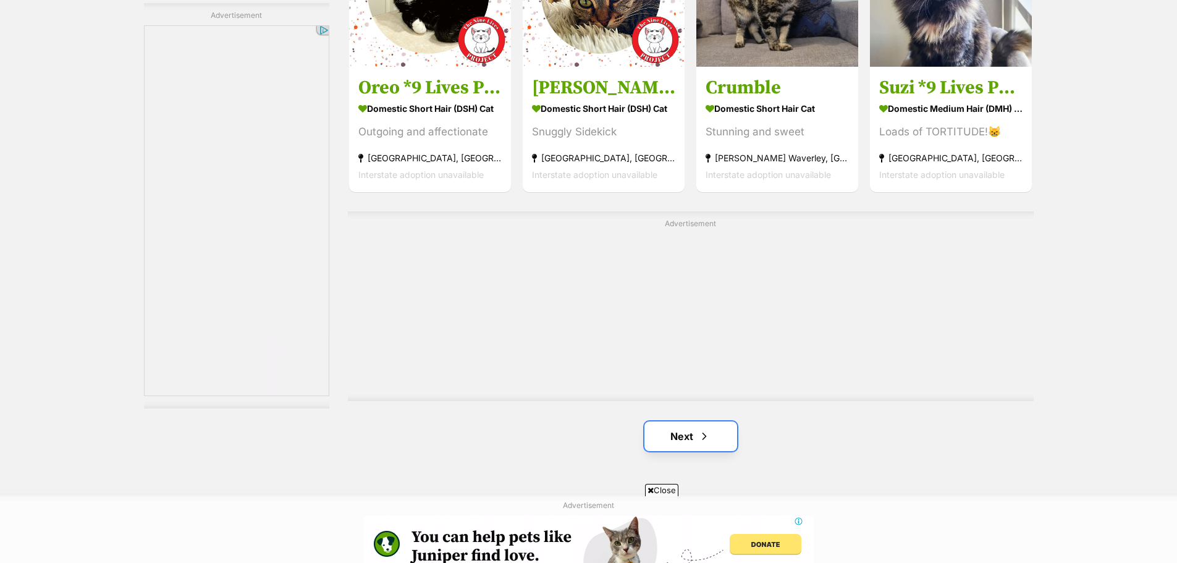
click at [688, 435] on link "Next" at bounding box center [691, 437] width 93 height 30
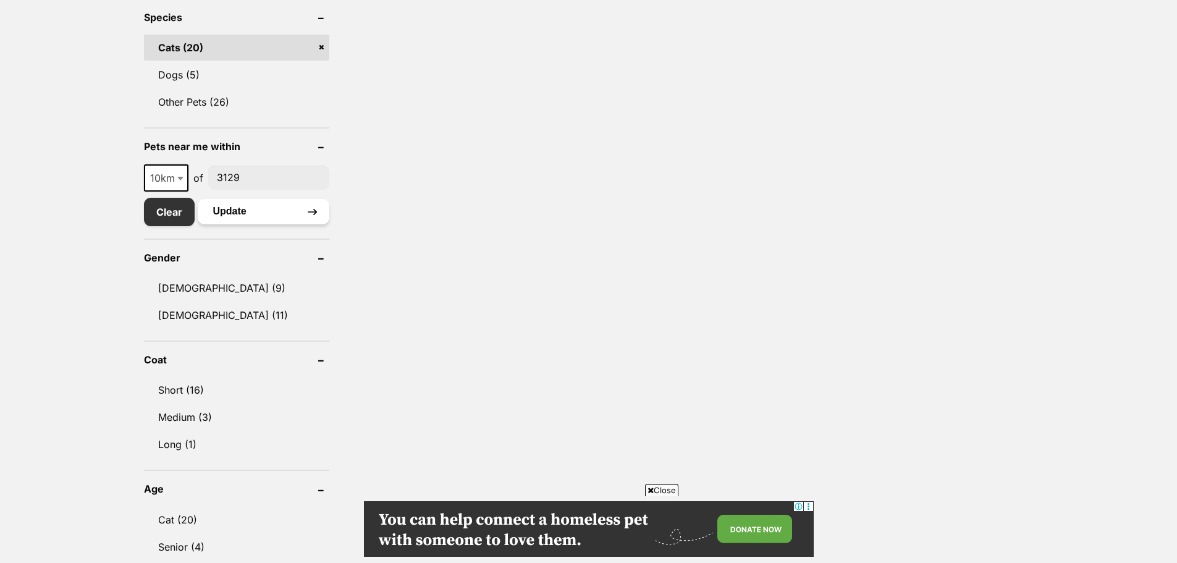
click at [262, 215] on button "Update" at bounding box center [264, 211] width 132 height 25
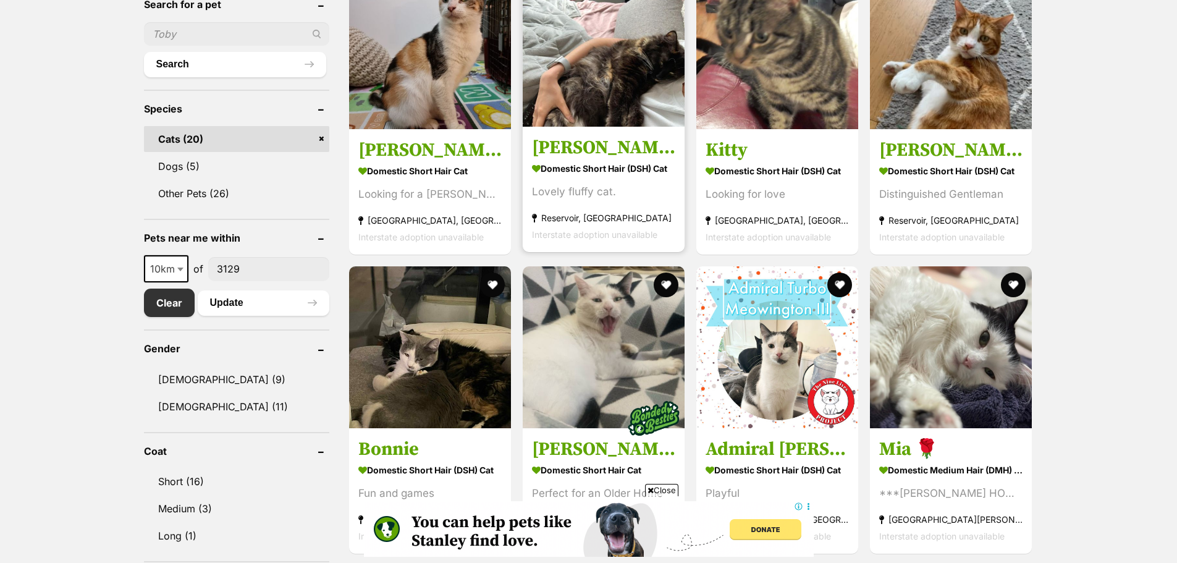
click at [563, 169] on strong "Domestic Short Hair (DSH) Cat" at bounding box center [603, 168] width 143 height 18
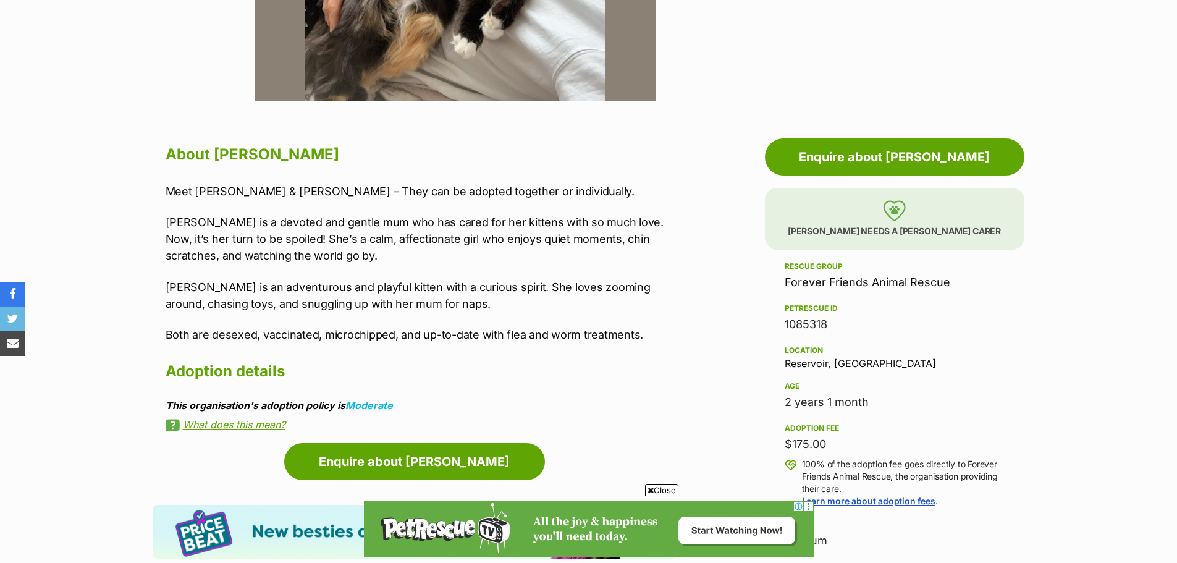
scroll to position [309, 0]
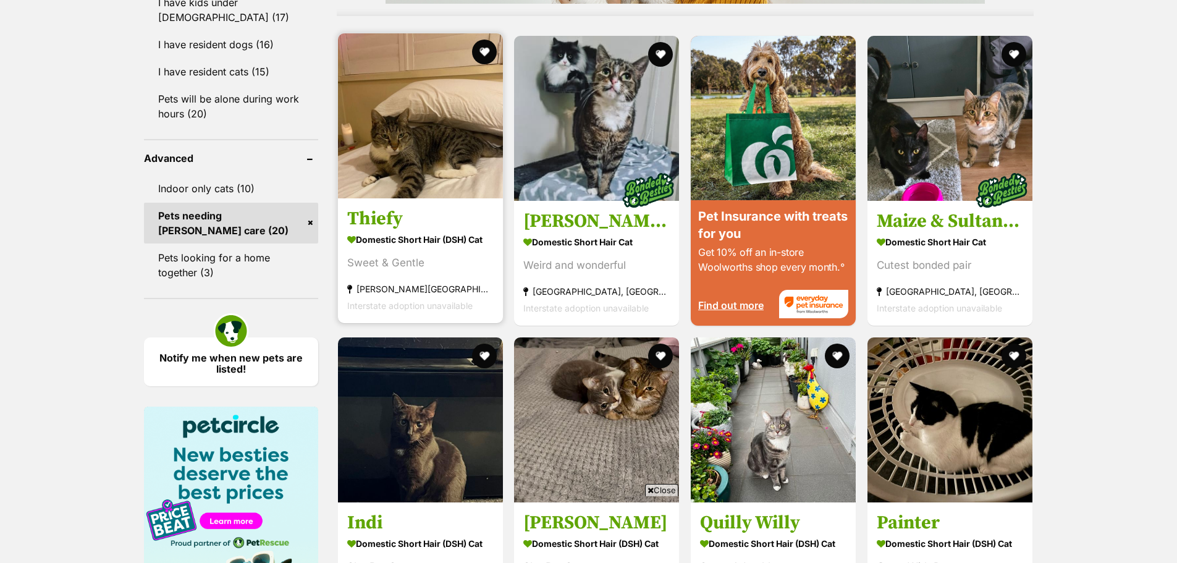
click at [371, 218] on h3 "Thiefy" at bounding box center [420, 218] width 146 height 23
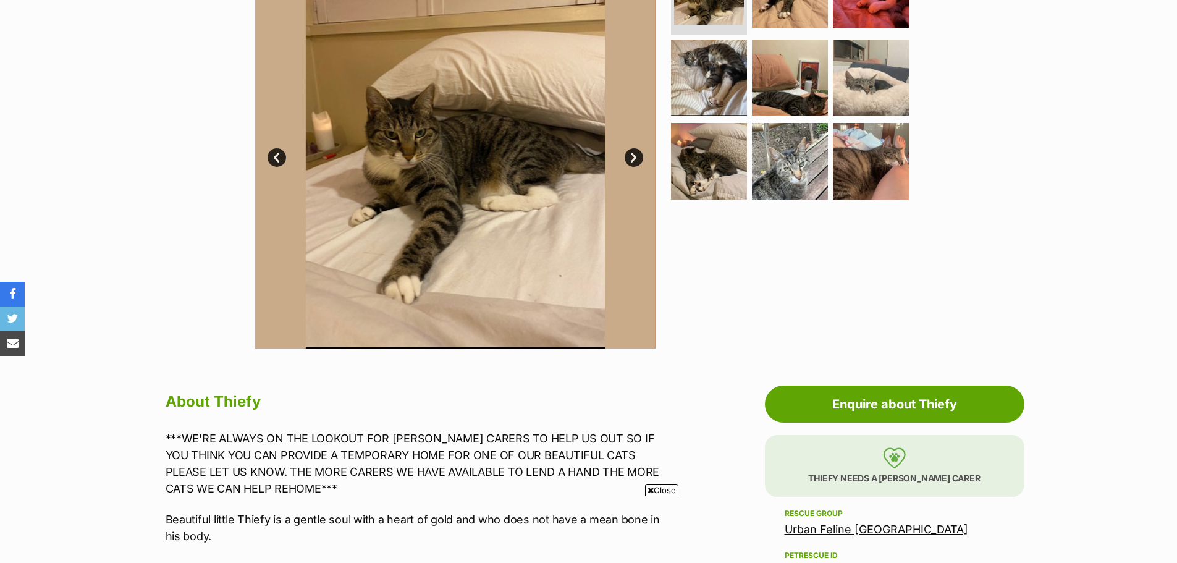
click at [633, 162] on link "Next" at bounding box center [634, 157] width 19 height 19
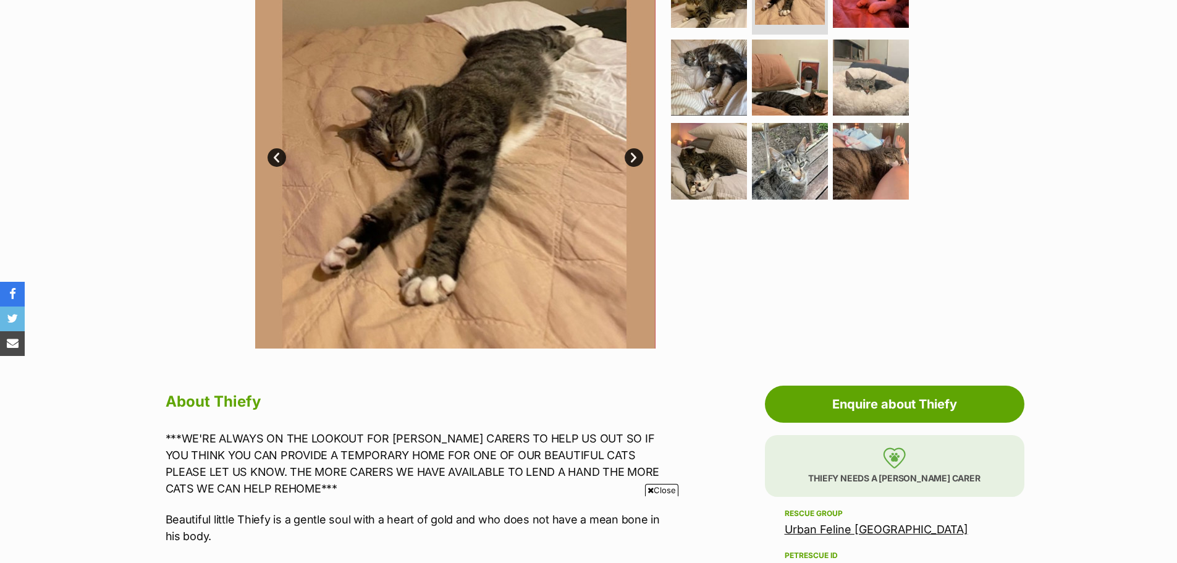
click at [632, 162] on link "Next" at bounding box center [634, 157] width 19 height 19
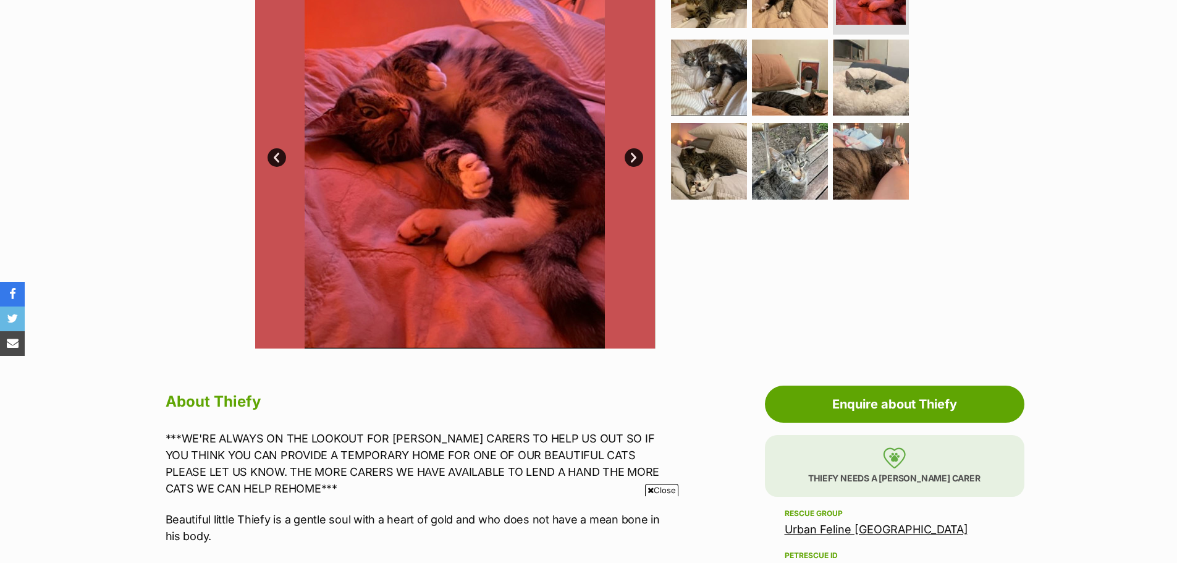
click at [632, 162] on link "Next" at bounding box center [634, 157] width 19 height 19
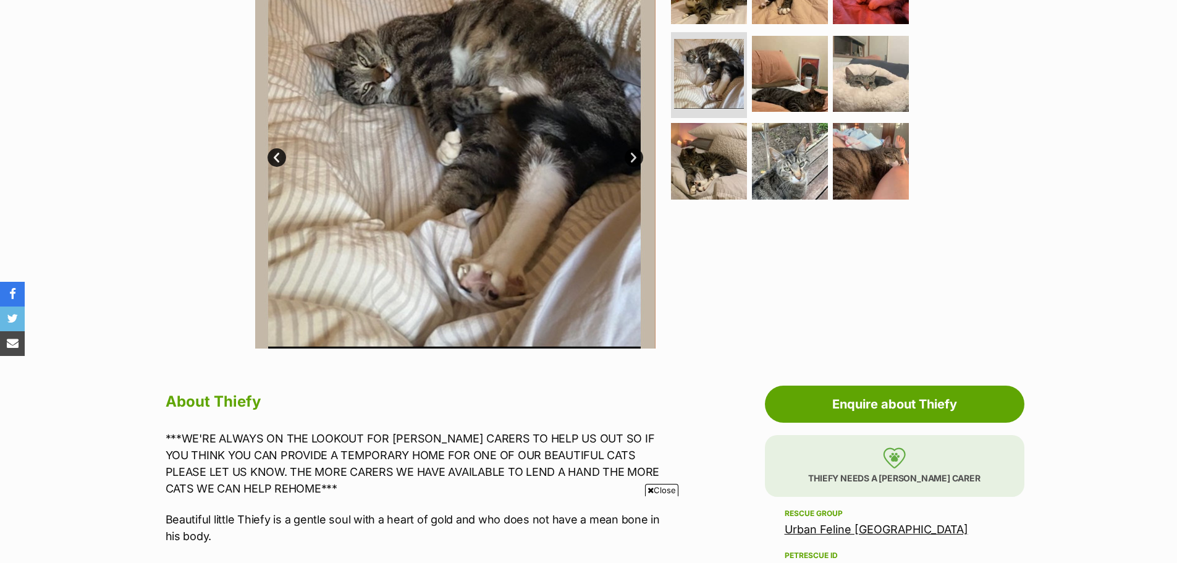
click at [632, 162] on link "Next" at bounding box center [634, 157] width 19 height 19
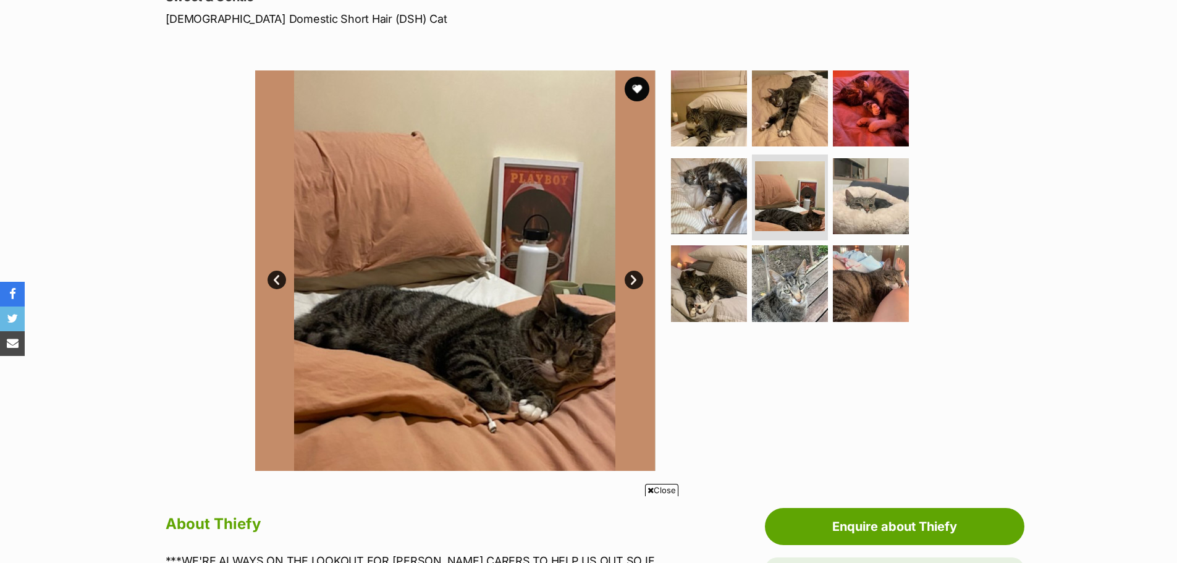
scroll to position [124, 0]
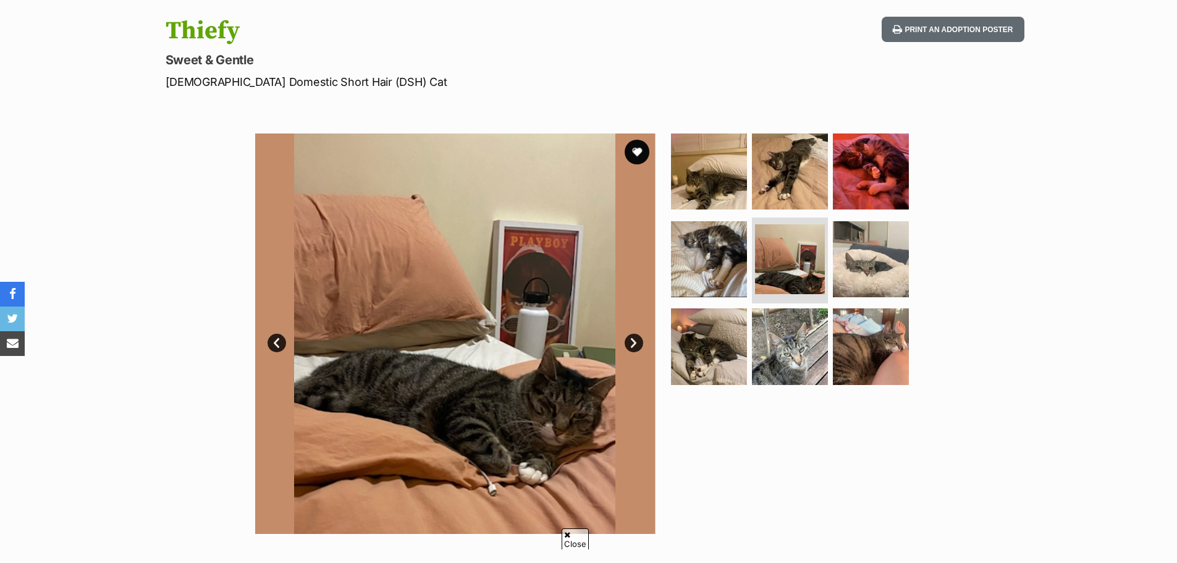
click at [639, 343] on link "Next" at bounding box center [634, 343] width 19 height 19
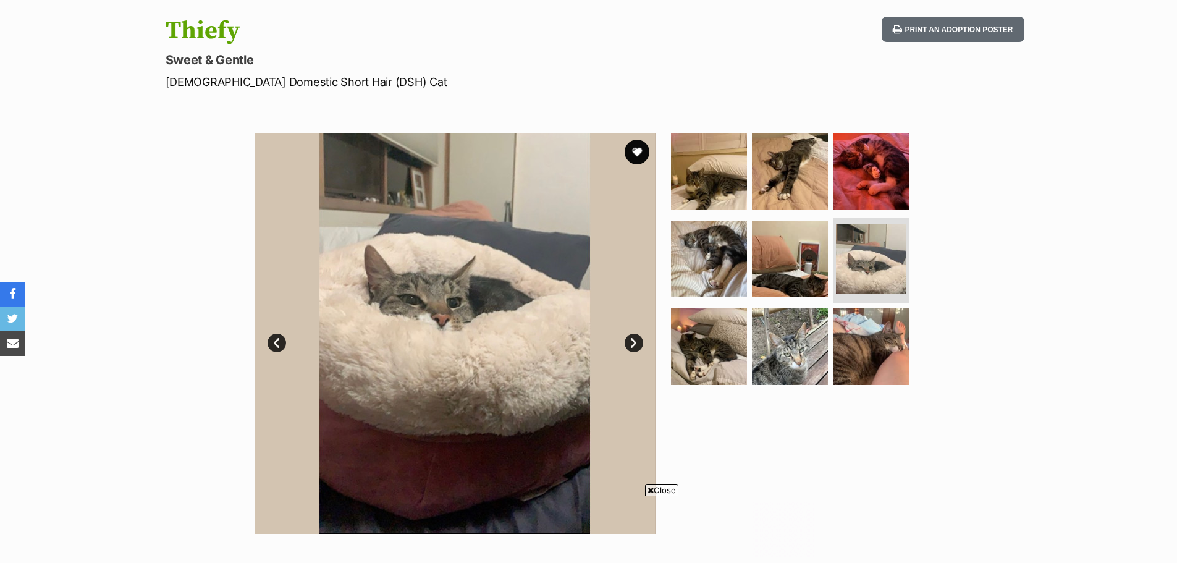
scroll to position [0, 0]
click at [640, 341] on link "Next" at bounding box center [634, 343] width 19 height 19
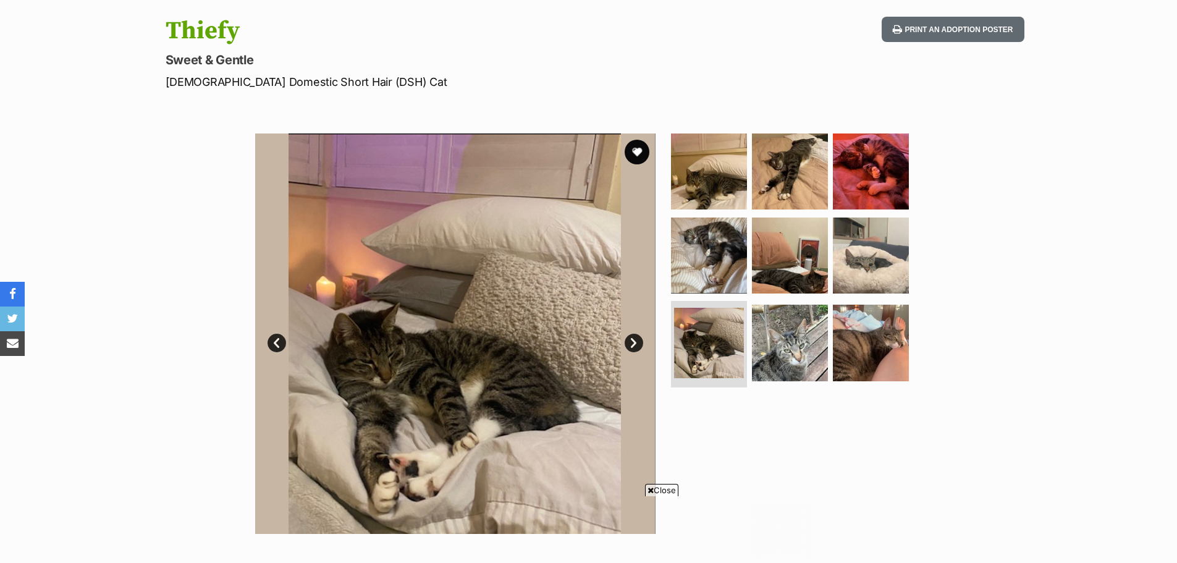
click at [640, 340] on link "Next" at bounding box center [634, 343] width 19 height 19
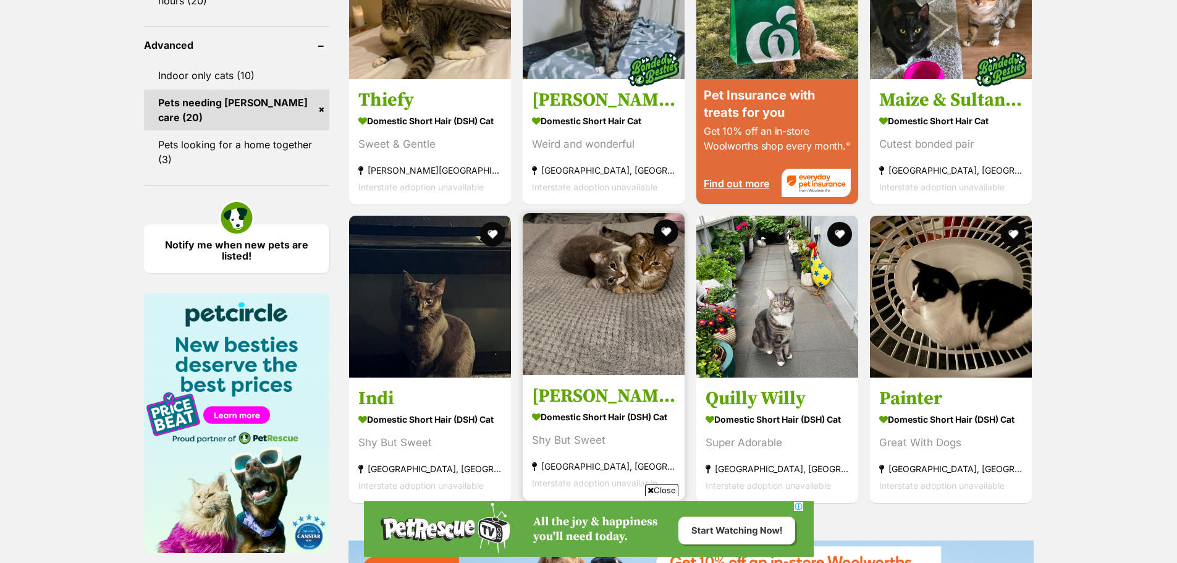
click at [599, 413] on strong "Domestic Short Hair (DSH) Cat" at bounding box center [603, 417] width 143 height 18
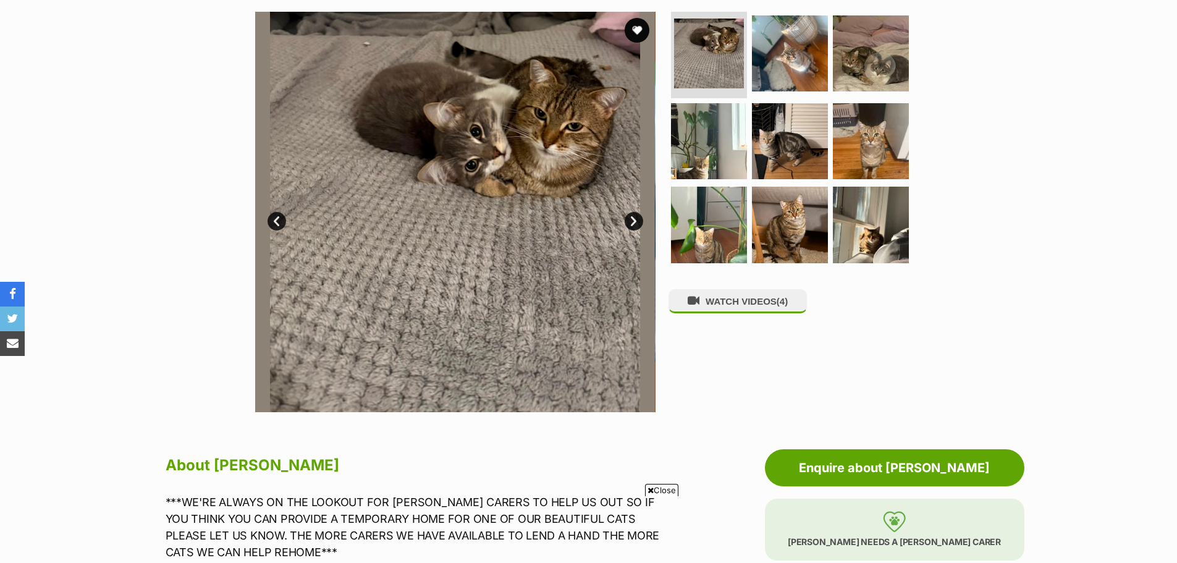
scroll to position [243, 0]
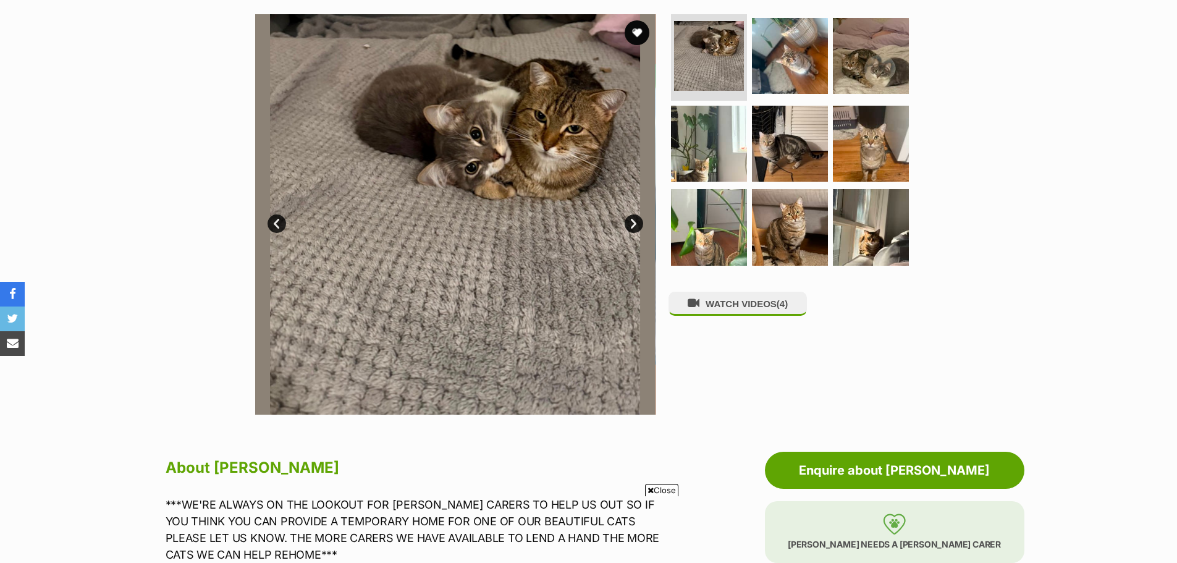
click at [635, 221] on link "Next" at bounding box center [634, 223] width 19 height 19
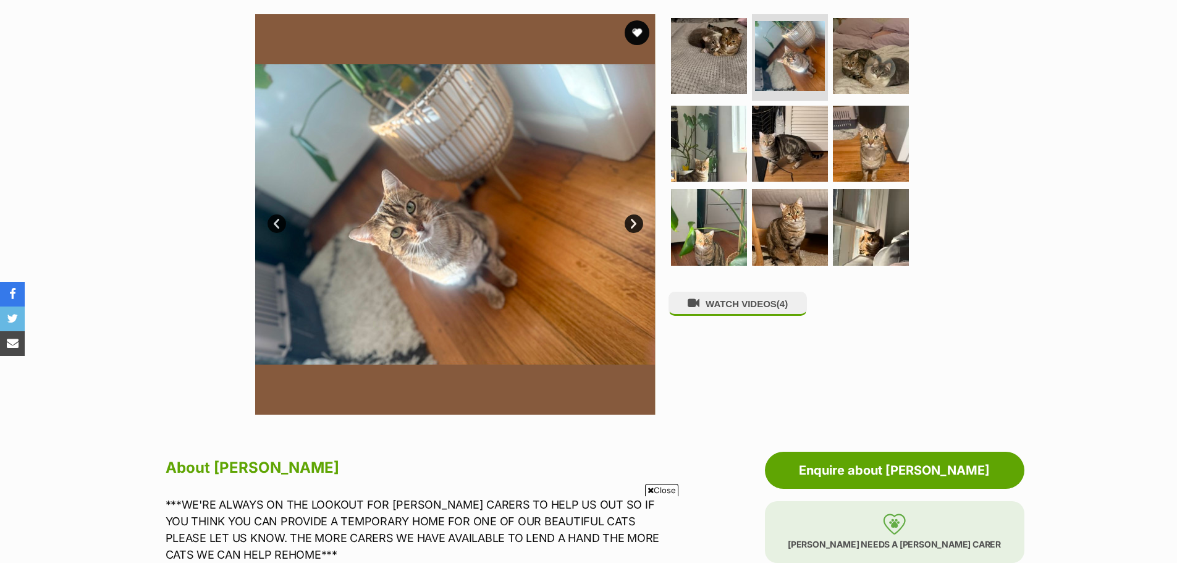
click at [635, 222] on link "Next" at bounding box center [634, 223] width 19 height 19
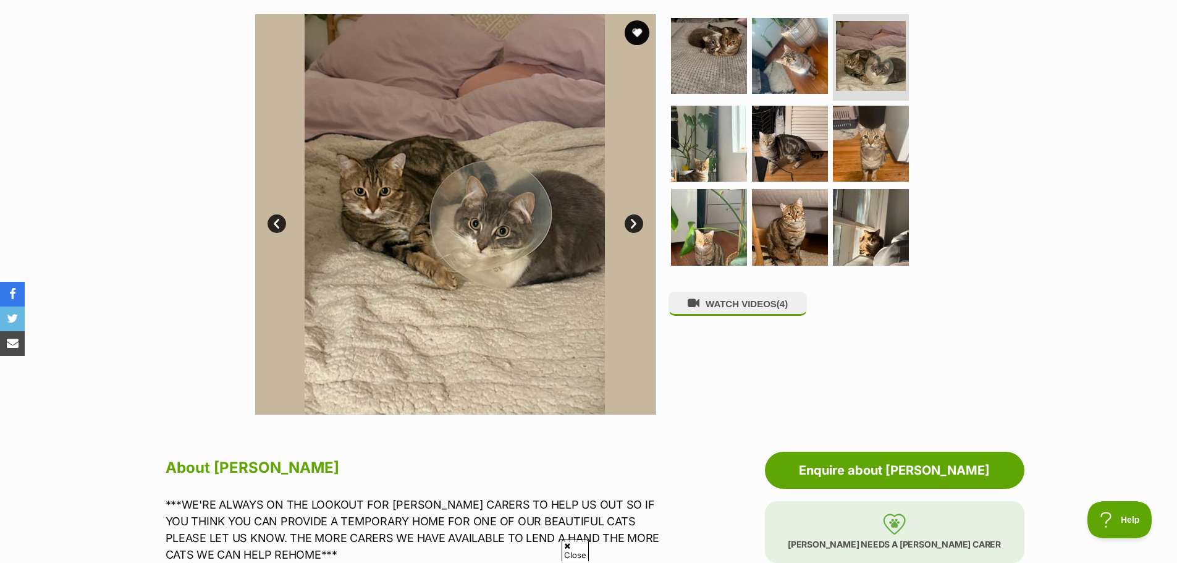
scroll to position [0, 0]
click at [635, 222] on link "Next" at bounding box center [634, 223] width 19 height 19
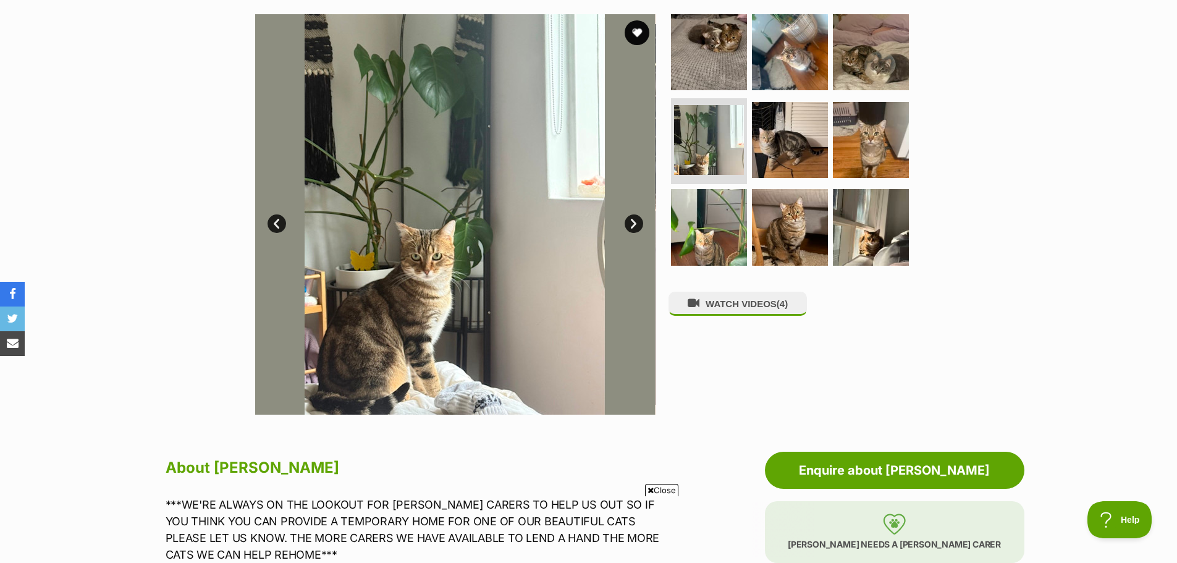
click at [635, 222] on link "Next" at bounding box center [634, 223] width 19 height 19
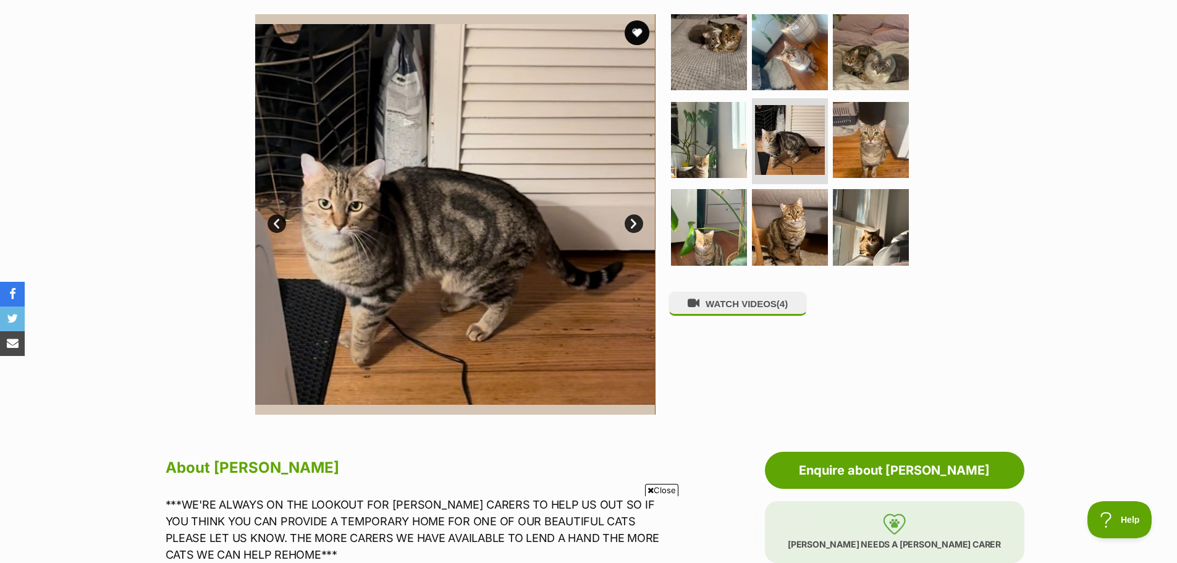
click at [635, 223] on link "Next" at bounding box center [634, 223] width 19 height 19
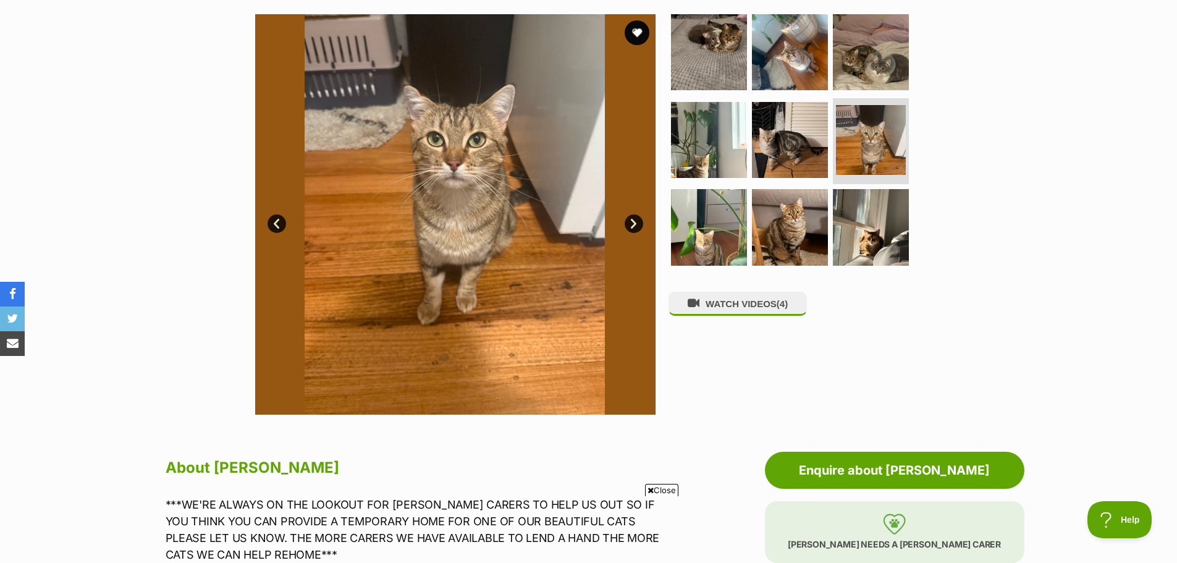
click at [635, 223] on link "Next" at bounding box center [634, 223] width 19 height 19
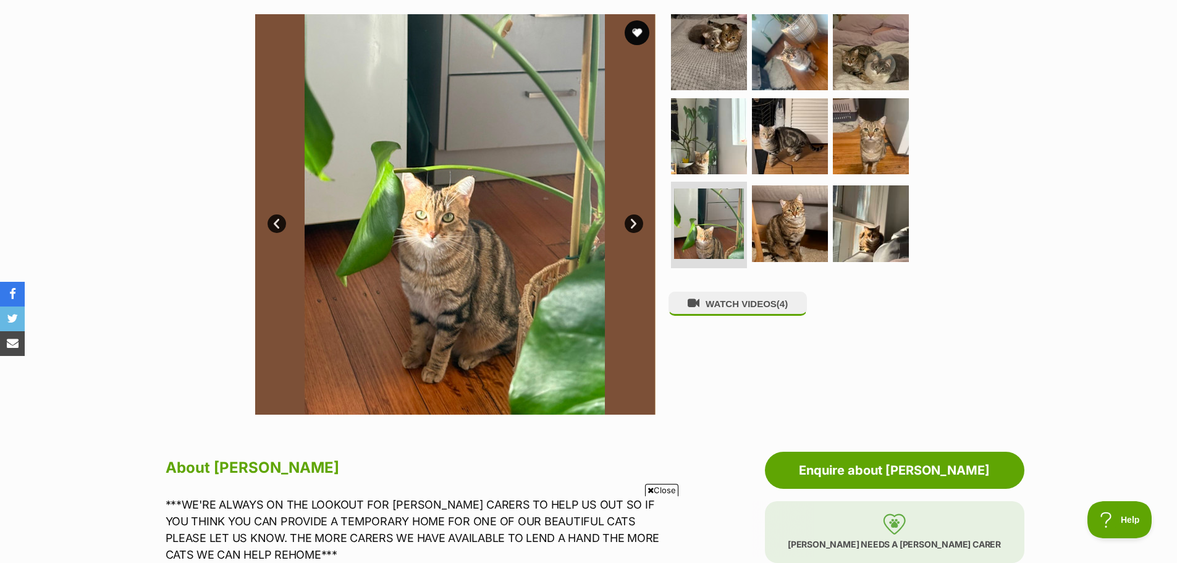
click at [635, 223] on link "Next" at bounding box center [634, 223] width 19 height 19
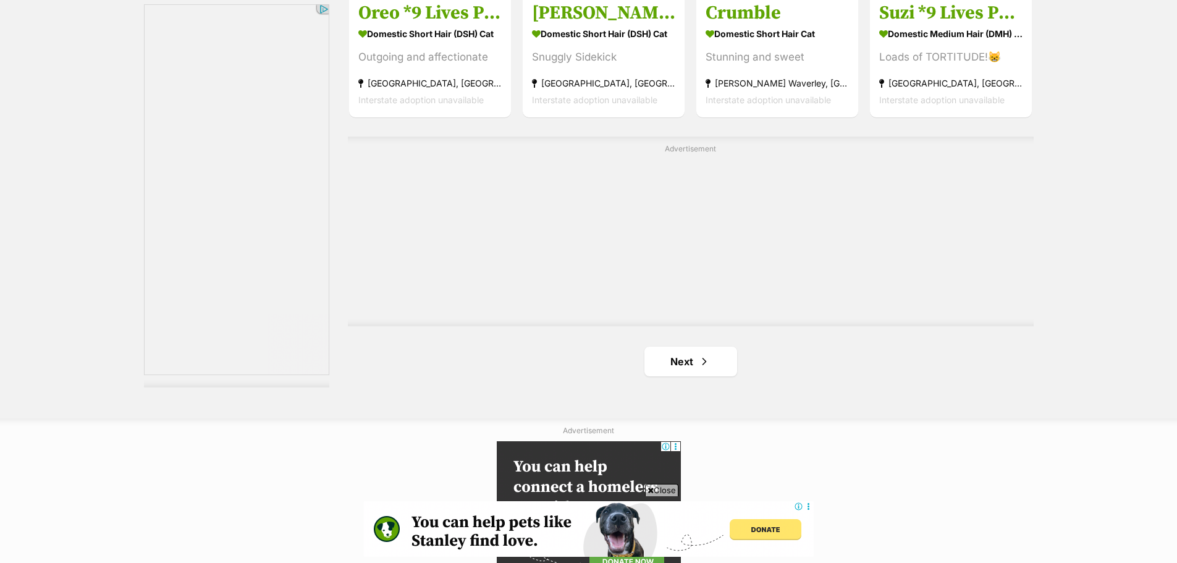
scroll to position [2116, 0]
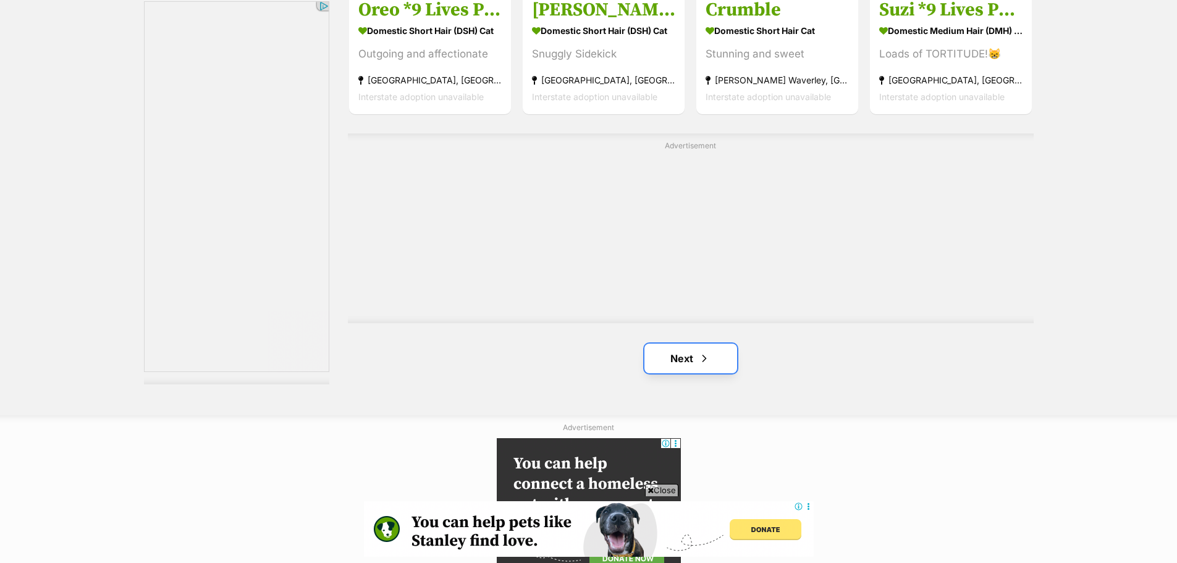
click at [684, 363] on link "Next" at bounding box center [691, 359] width 93 height 30
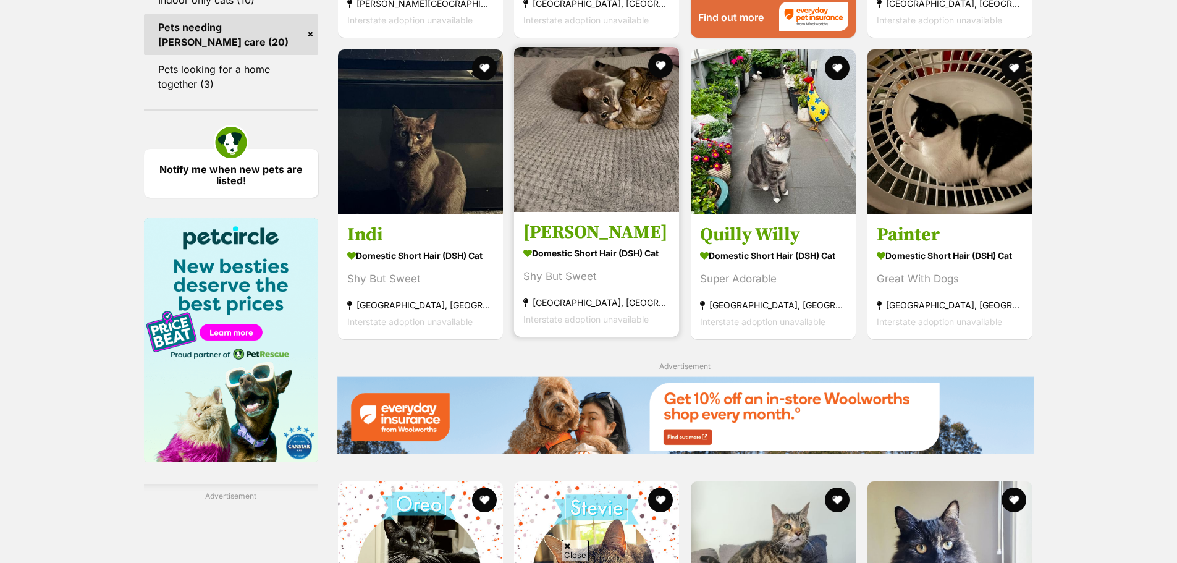
click at [582, 256] on strong "Domestic Short Hair (DSH) Cat" at bounding box center [597, 253] width 146 height 18
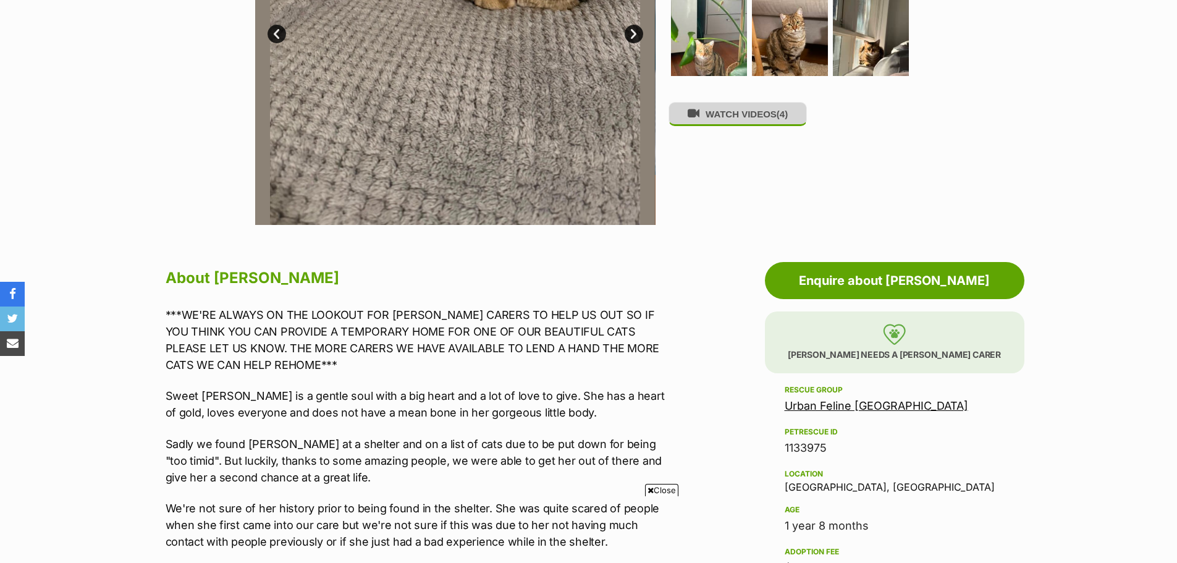
click at [734, 126] on button "WATCH VIDEOS (4)" at bounding box center [738, 114] width 138 height 24
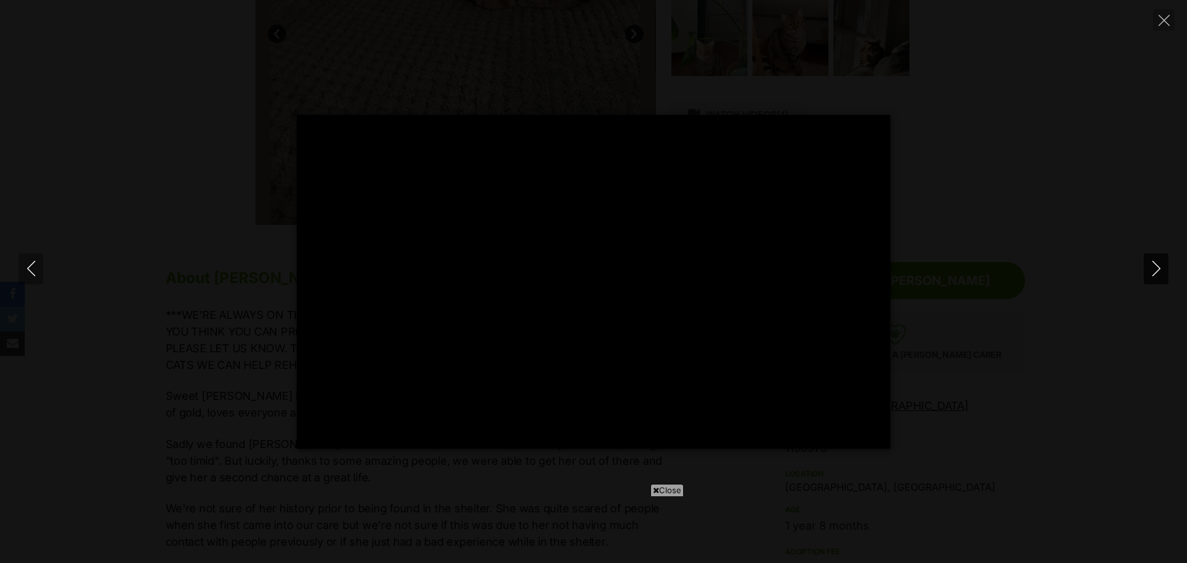
click at [1159, 271] on icon "Next" at bounding box center [1155, 268] width 15 height 15
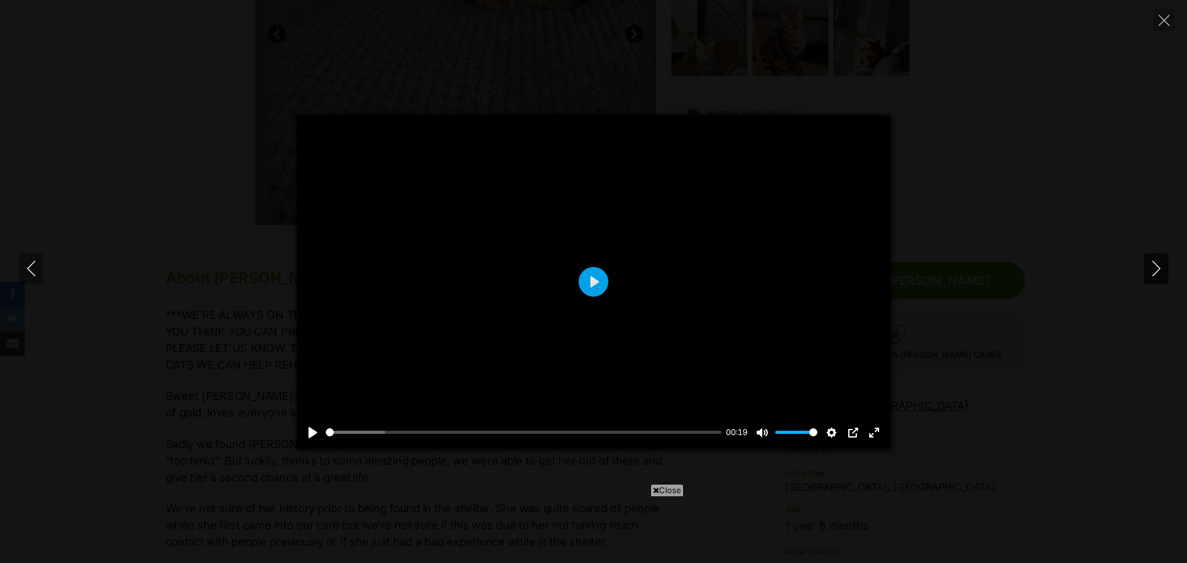
type input "83.54"
click at [1154, 270] on icon "Next" at bounding box center [1155, 268] width 15 height 15
type input "16.08"
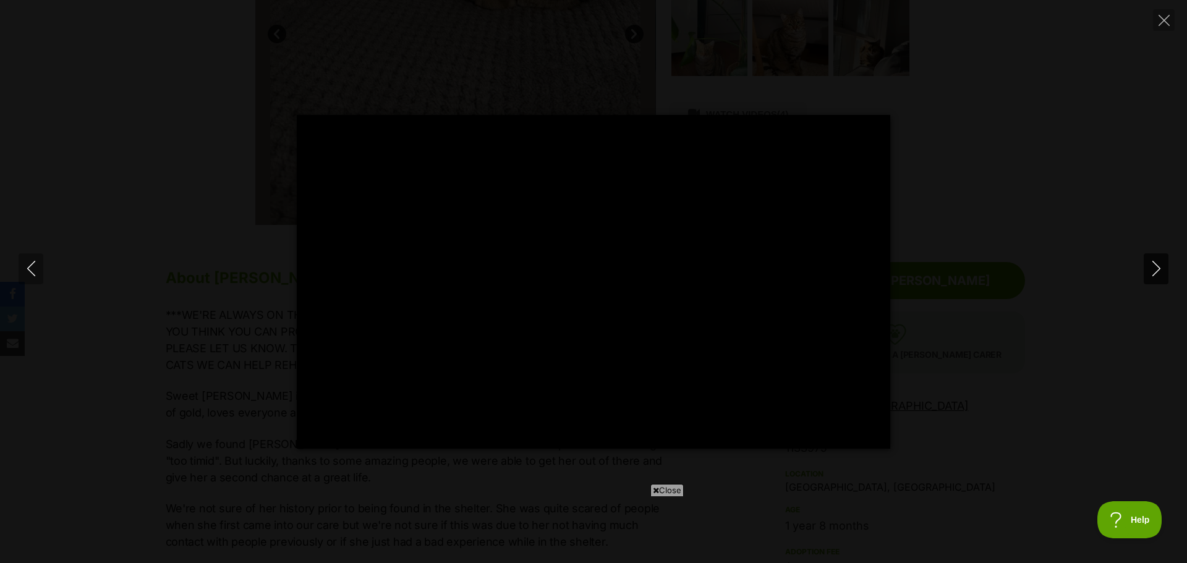
click at [1154, 270] on icon "Next" at bounding box center [1155, 268] width 15 height 15
type input "30.2"
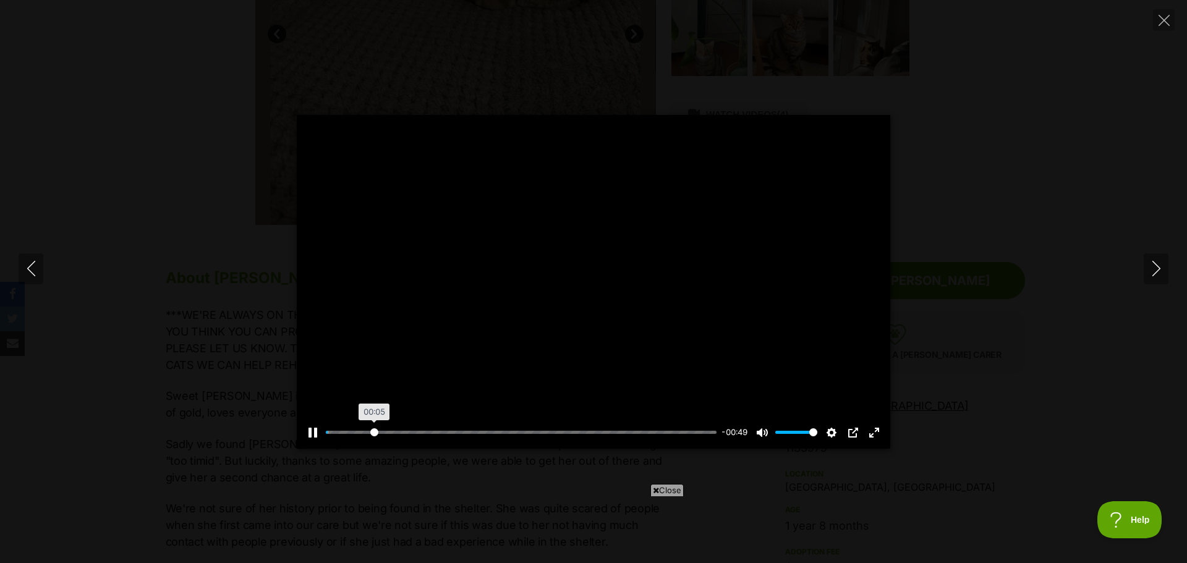
click at [374, 433] on input "Seek" at bounding box center [521, 432] width 391 height 12
type input "22.16"
click at [414, 433] on input "Seek" at bounding box center [521, 432] width 391 height 12
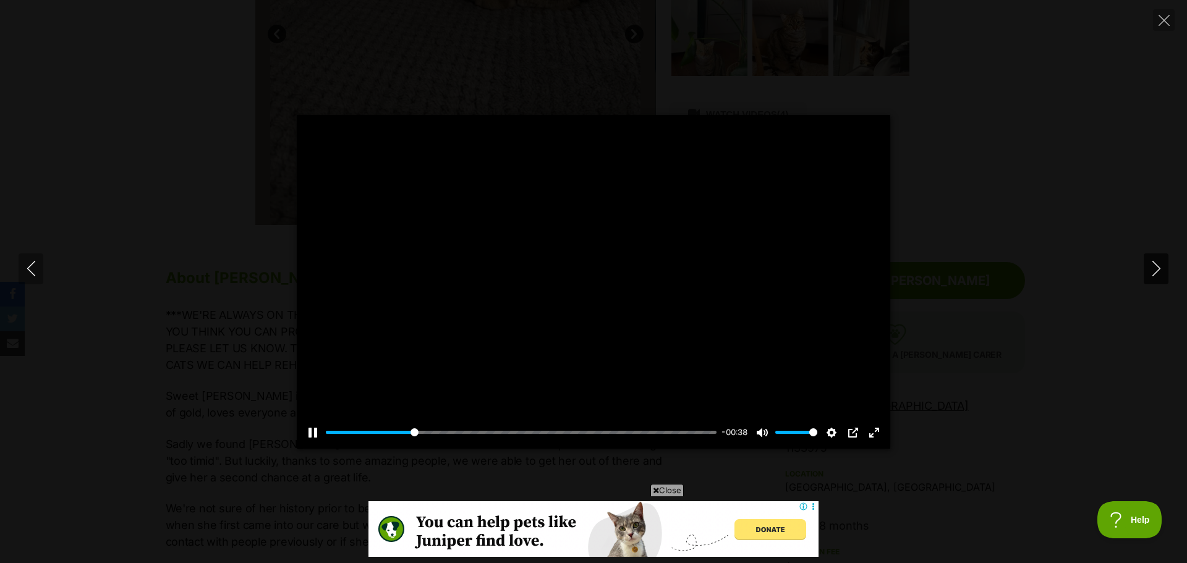
click at [1153, 268] on icon "Next" at bounding box center [1155, 268] width 15 height 15
type input "100"
click at [36, 268] on icon "Previous" at bounding box center [30, 268] width 15 height 15
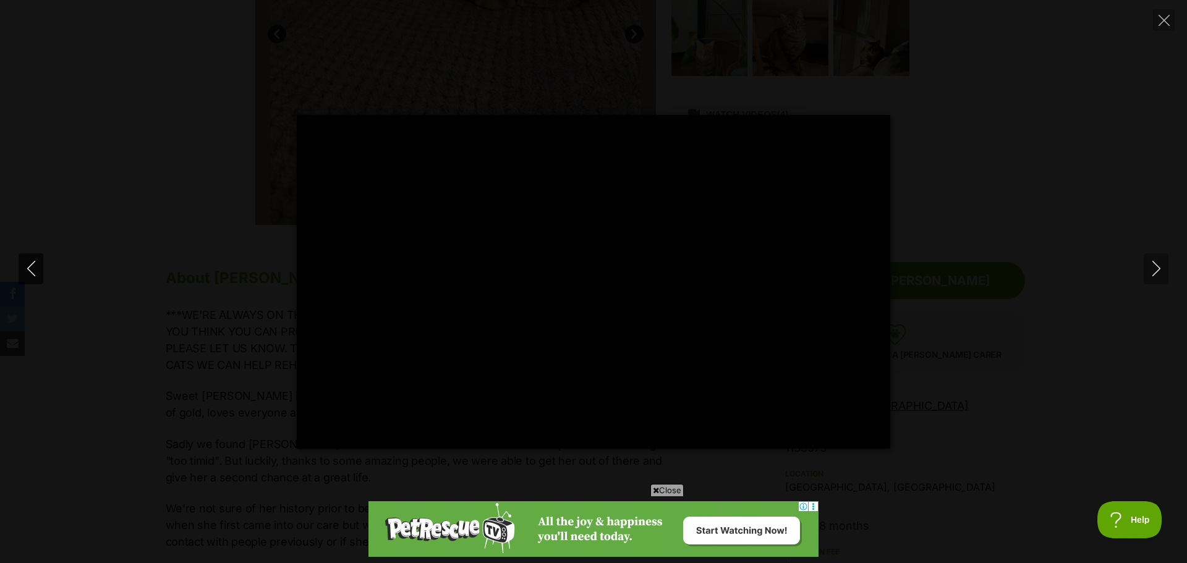
click at [37, 262] on icon "Previous" at bounding box center [30, 268] width 15 height 15
type input "59.09"
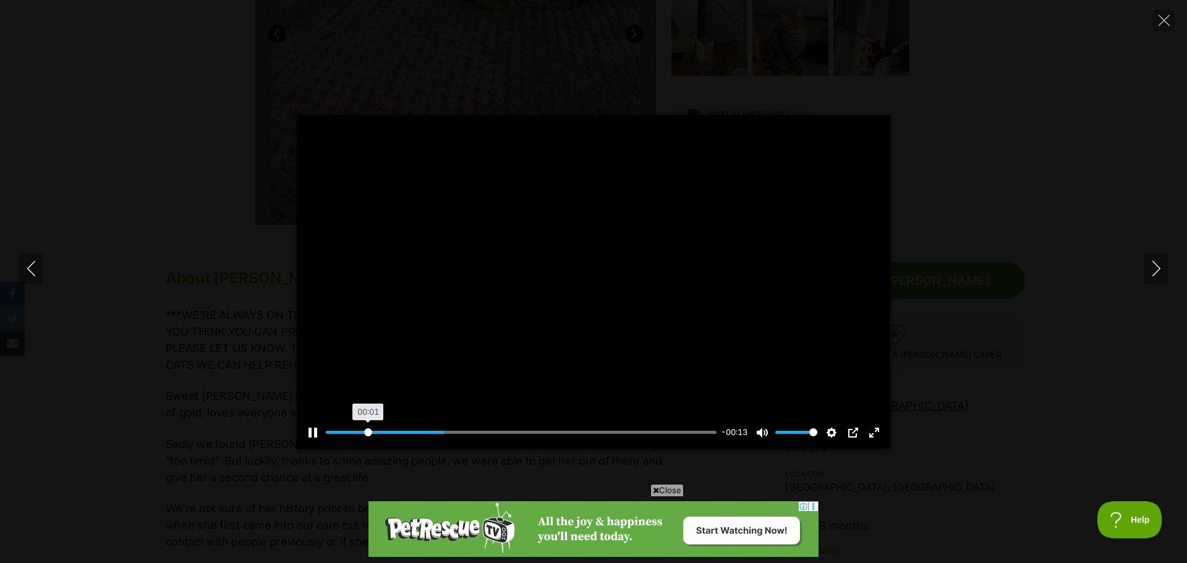
click at [368, 431] on input "Seek" at bounding box center [521, 432] width 391 height 12
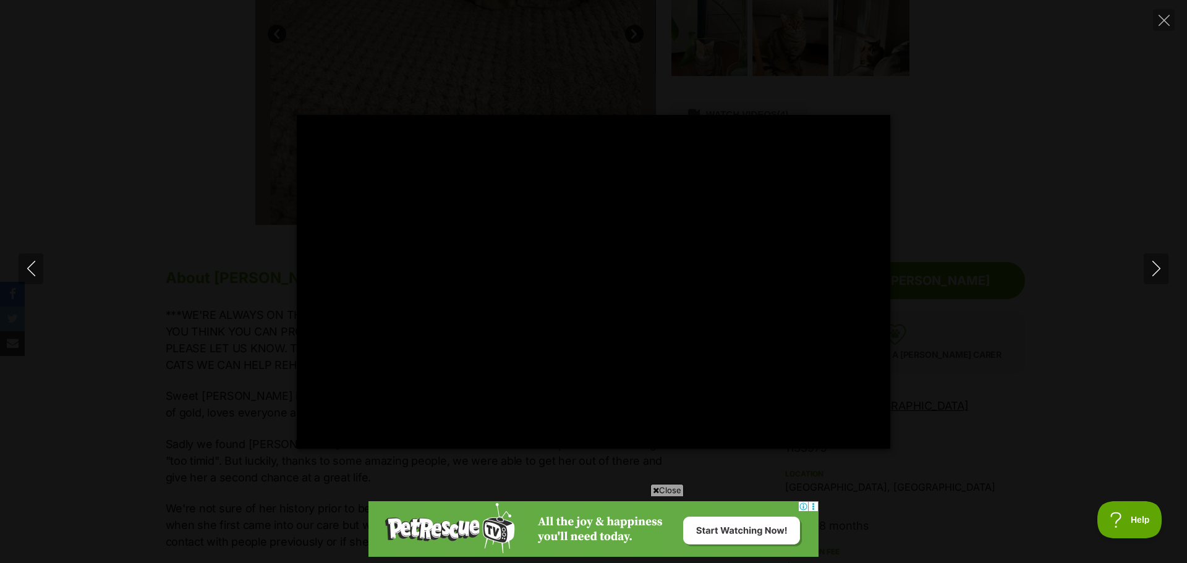
type input "100"
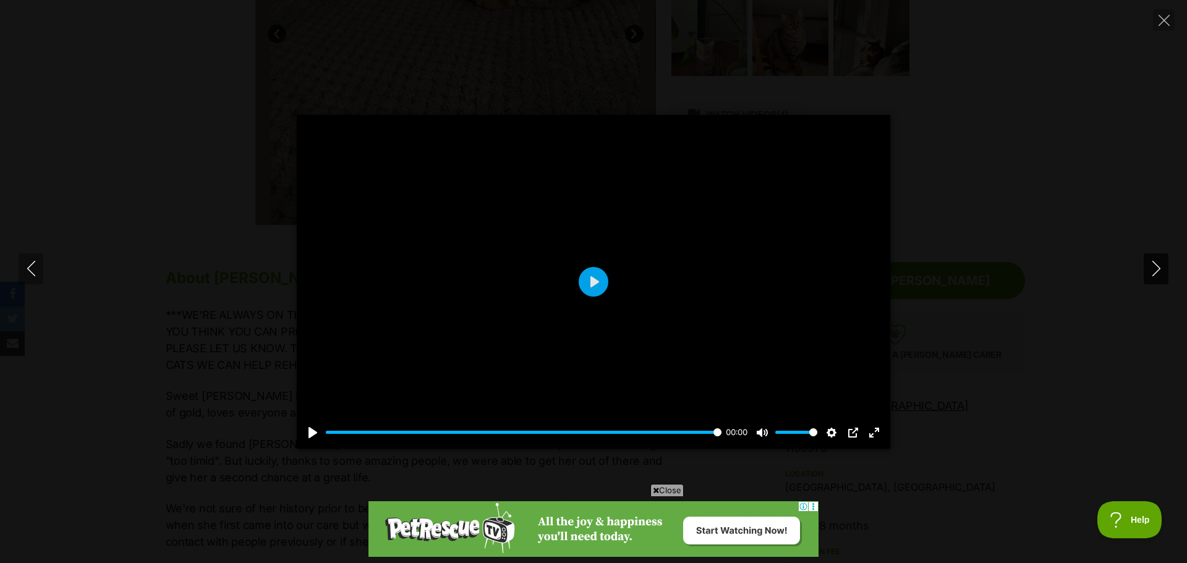
click at [1158, 269] on icon "Next" at bounding box center [1155, 268] width 15 height 15
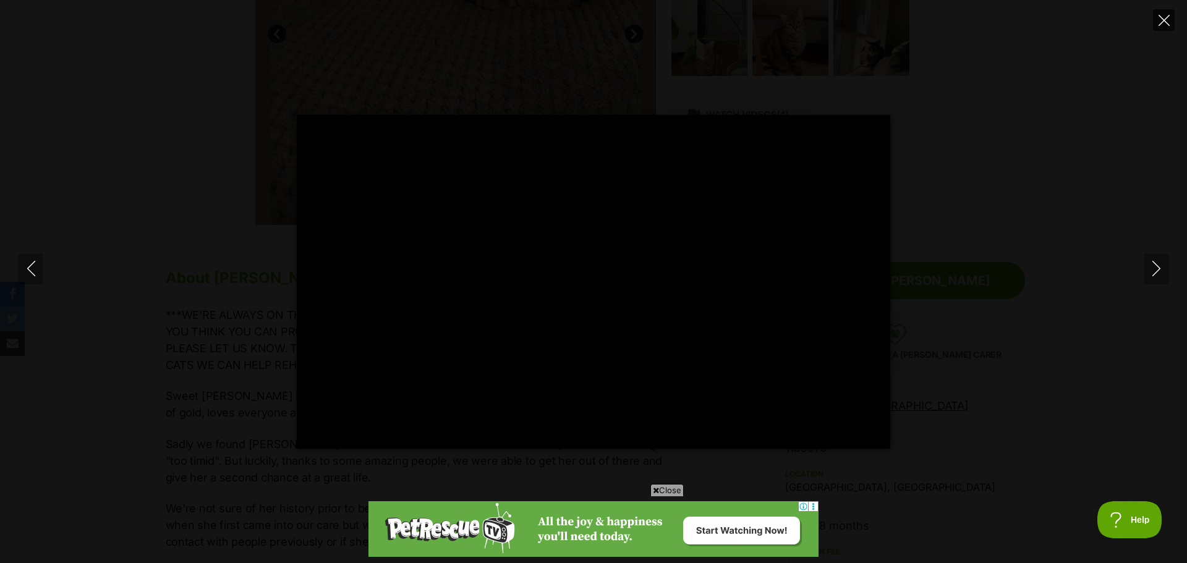
click at [1162, 23] on icon "Close" at bounding box center [1163, 20] width 11 height 11
type input "61.66"
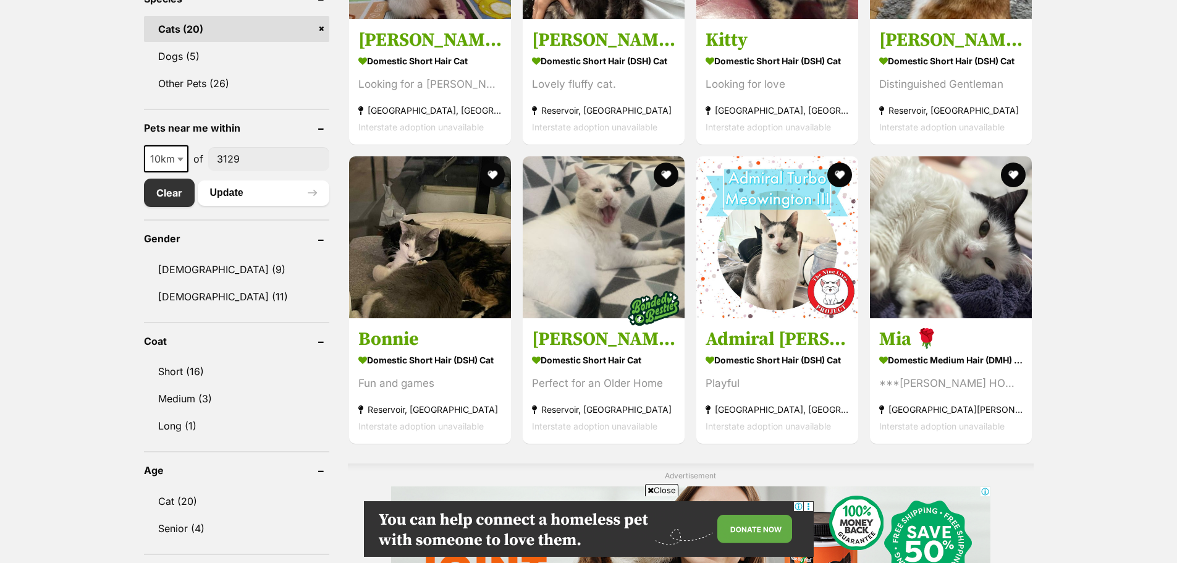
click at [180, 160] on b at bounding box center [180, 160] width 6 height 4
select select "25"
click at [297, 189] on button "Update" at bounding box center [264, 192] width 132 height 25
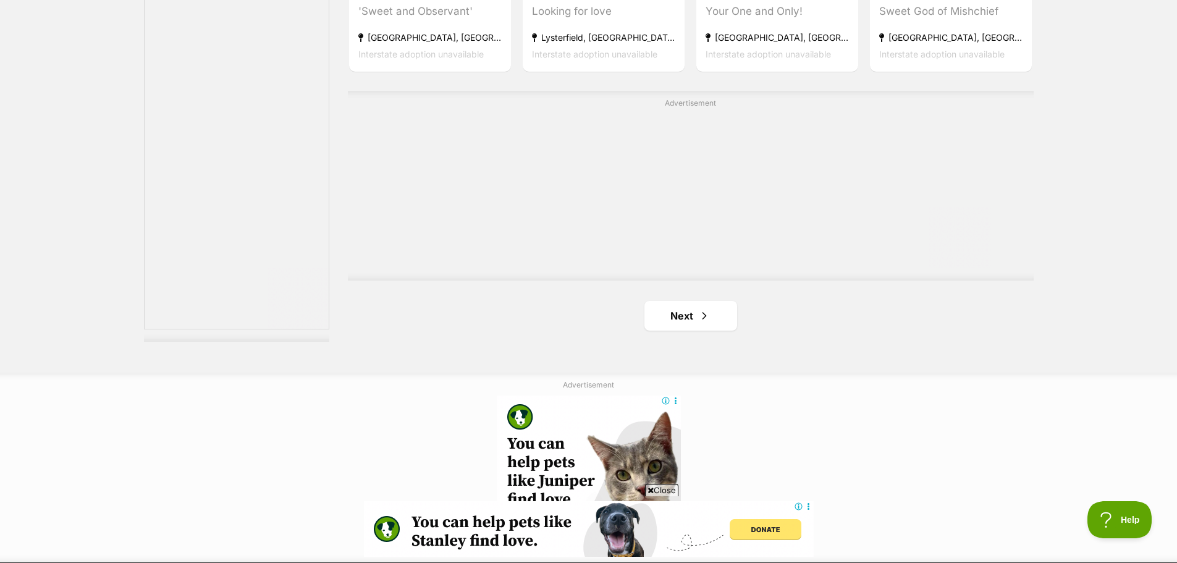
scroll to position [2163, 0]
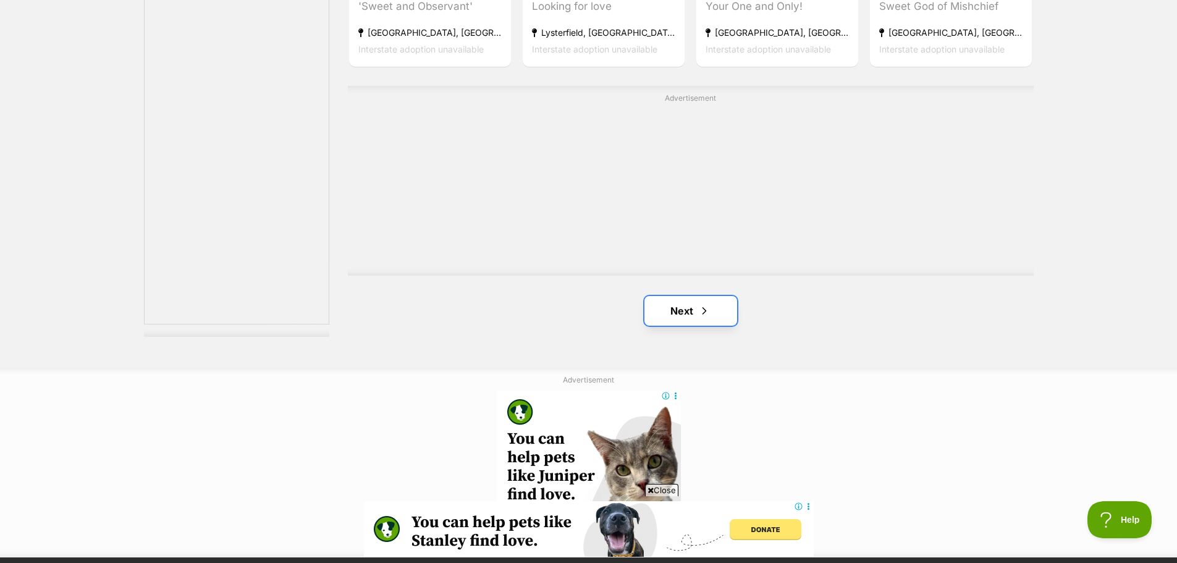
click at [711, 321] on link "Next" at bounding box center [691, 311] width 93 height 30
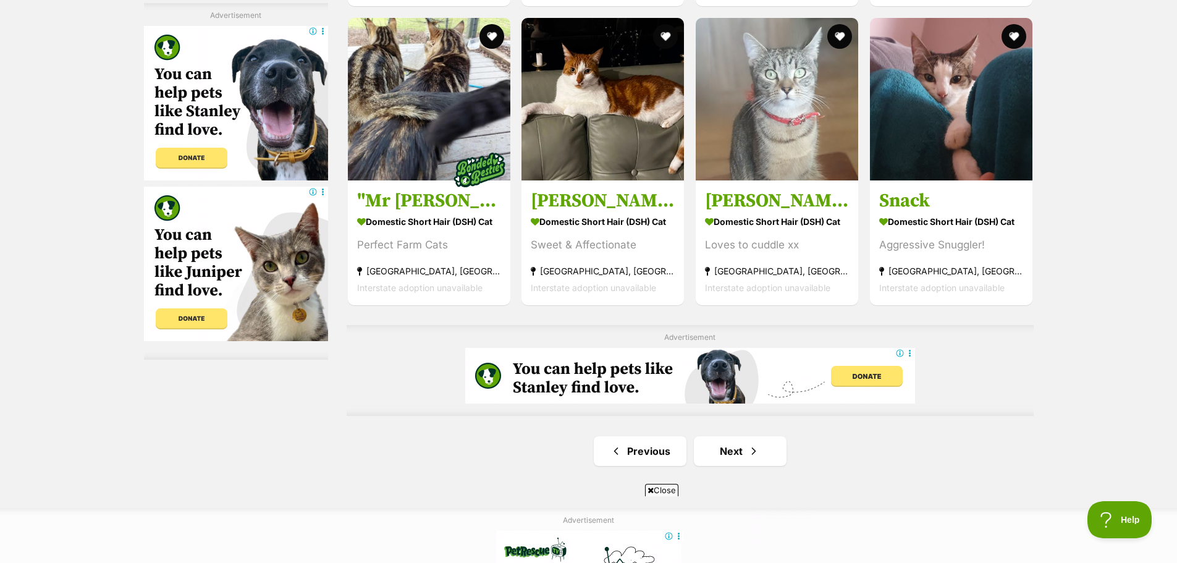
scroll to position [2040, 0]
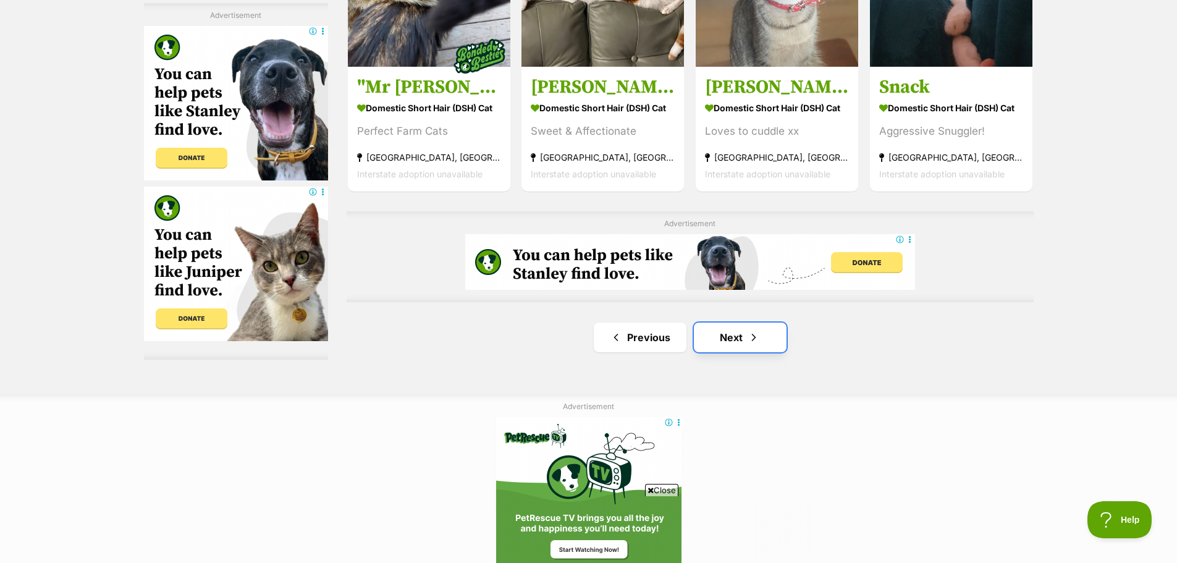
click at [736, 342] on link "Next" at bounding box center [740, 338] width 93 height 30
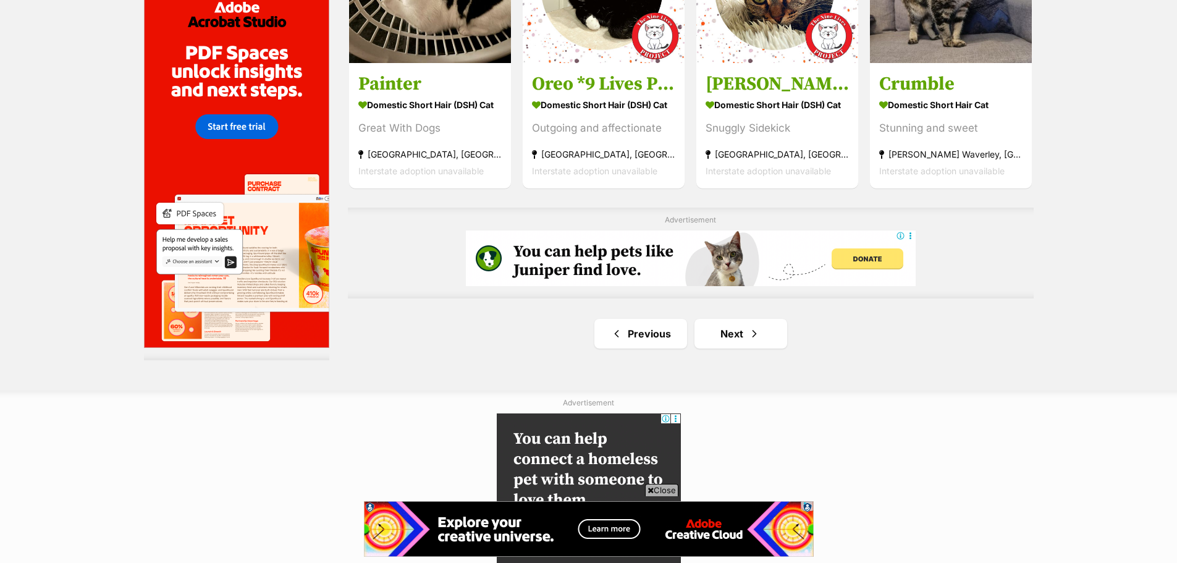
scroll to position [2163, 0]
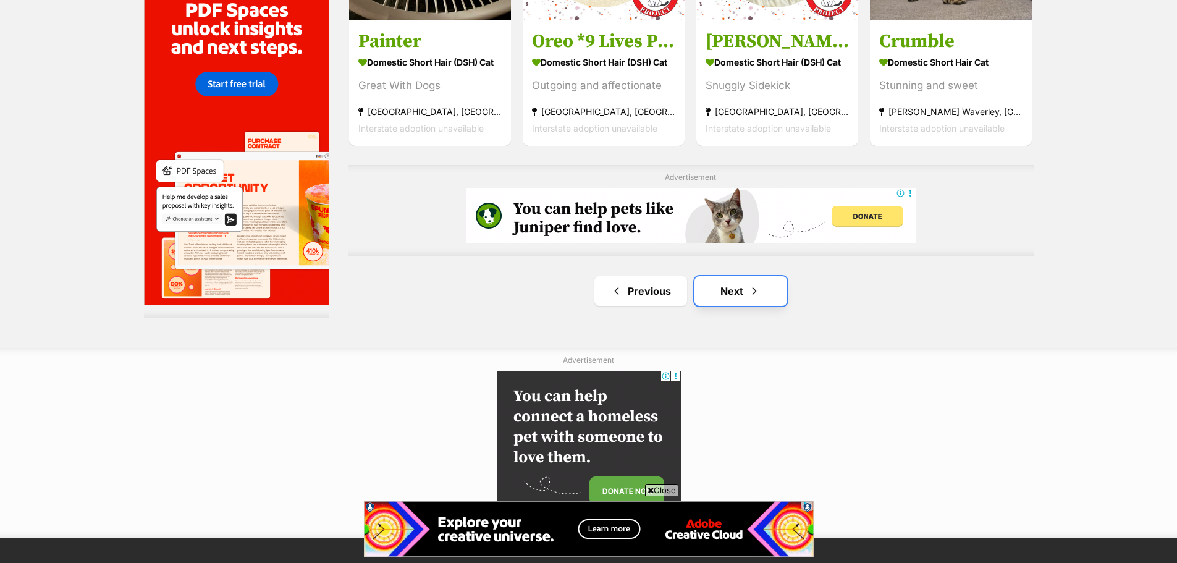
click at [727, 284] on link "Next" at bounding box center [741, 291] width 93 height 30
